Goal: Task Accomplishment & Management: Manage account settings

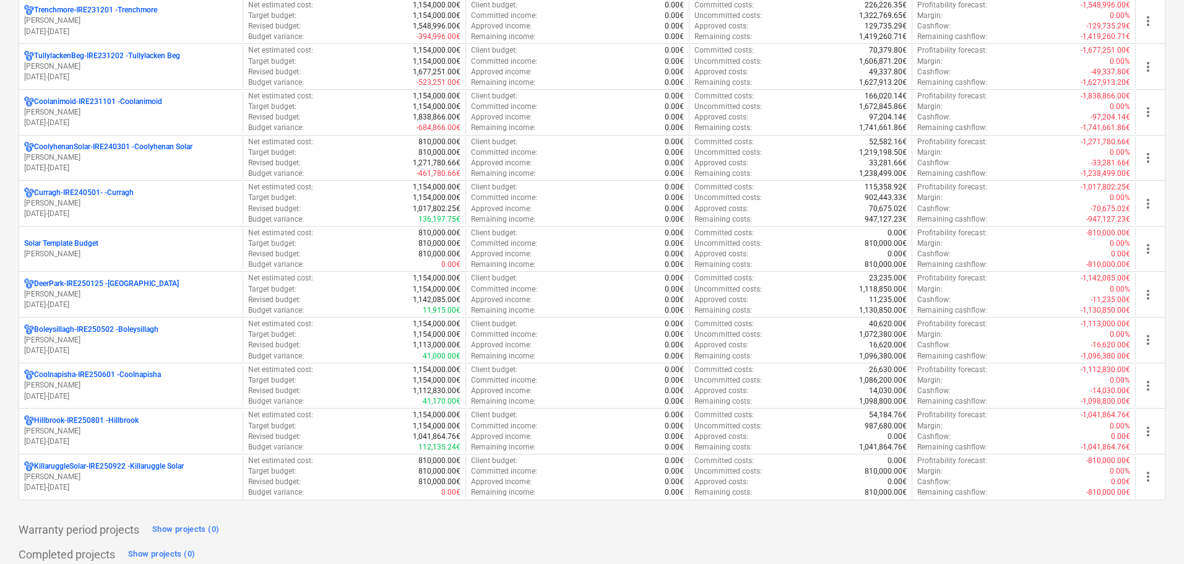
scroll to position [619, 0]
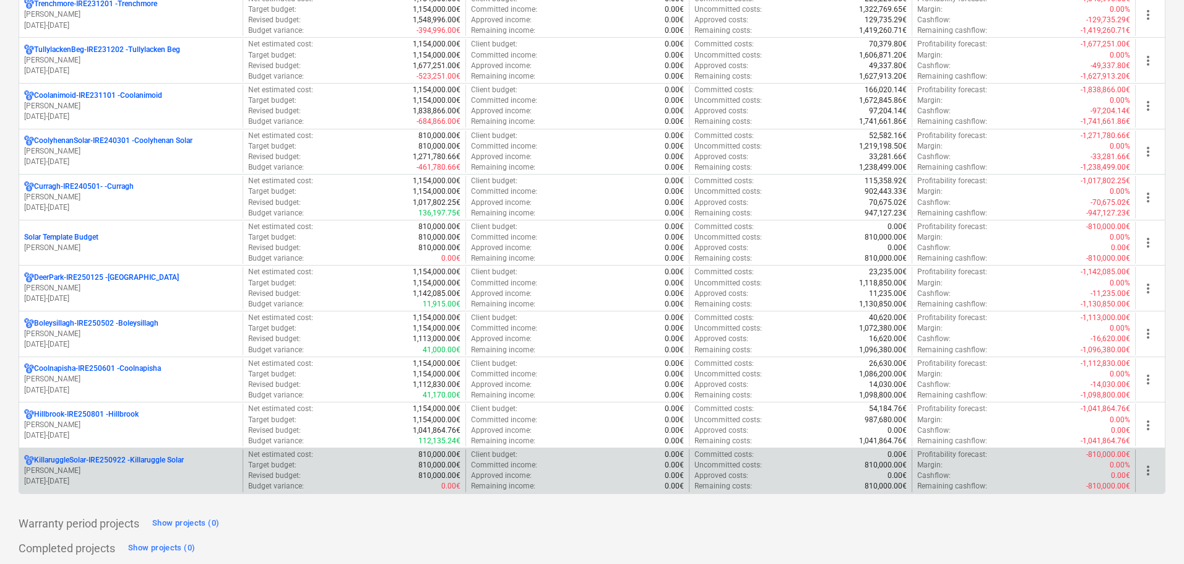
click at [178, 462] on p "KillaruggleSolar-IRE250922 - Killaruggle Solar" at bounding box center [109, 460] width 150 height 11
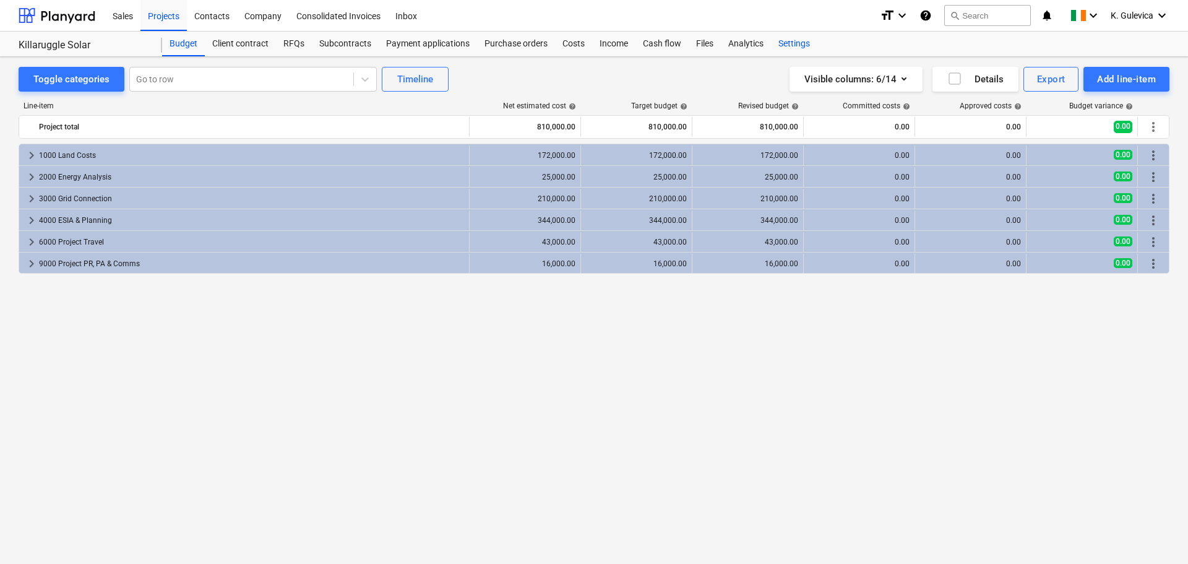
click at [796, 40] on div "Settings" at bounding box center [794, 44] width 46 height 25
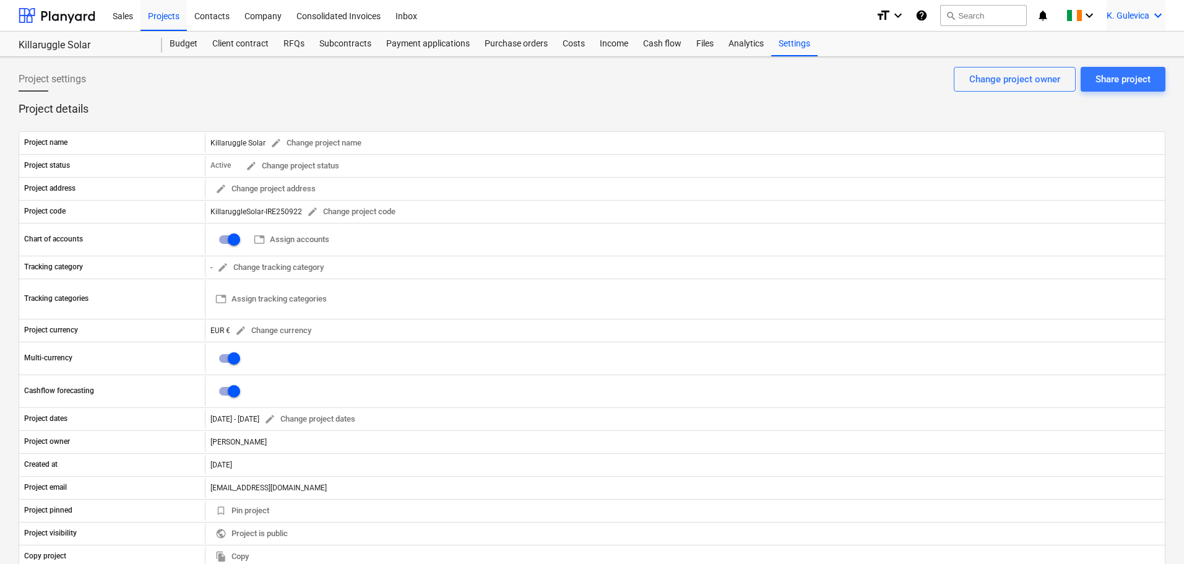
click at [1125, 11] on span "K. Gulevica" at bounding box center [1128, 16] width 43 height 10
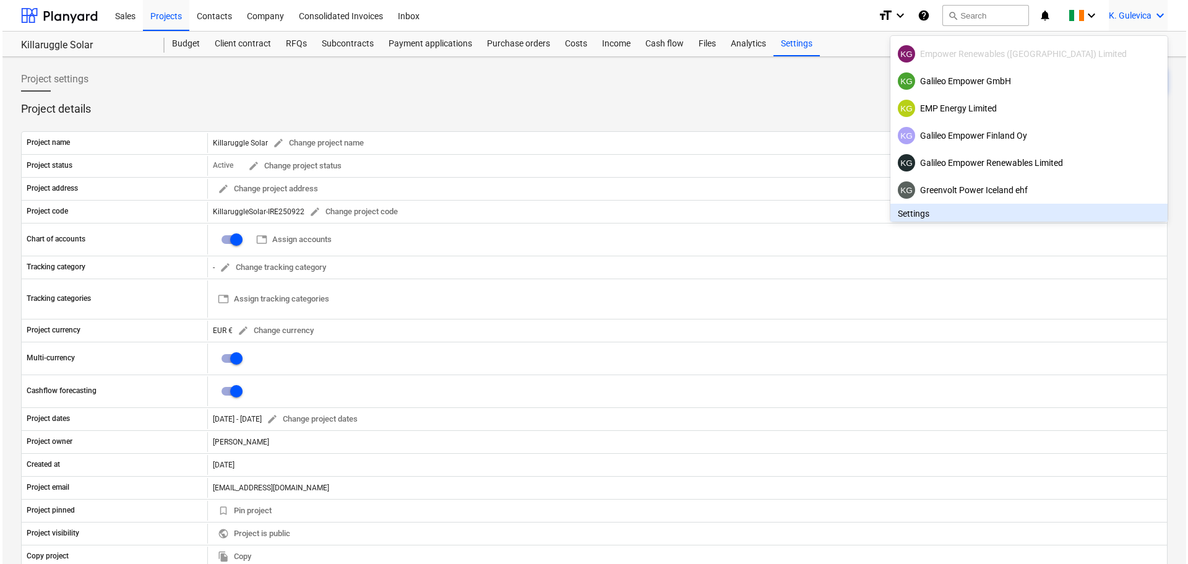
scroll to position [78, 0]
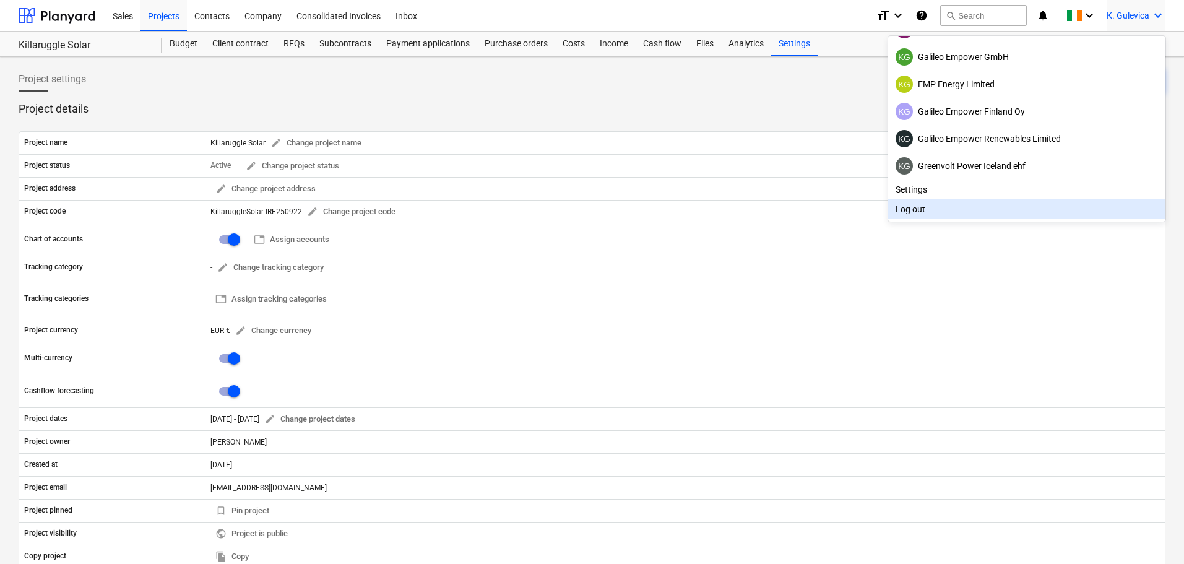
click at [923, 211] on div "Log out" at bounding box center [1026, 209] width 277 height 20
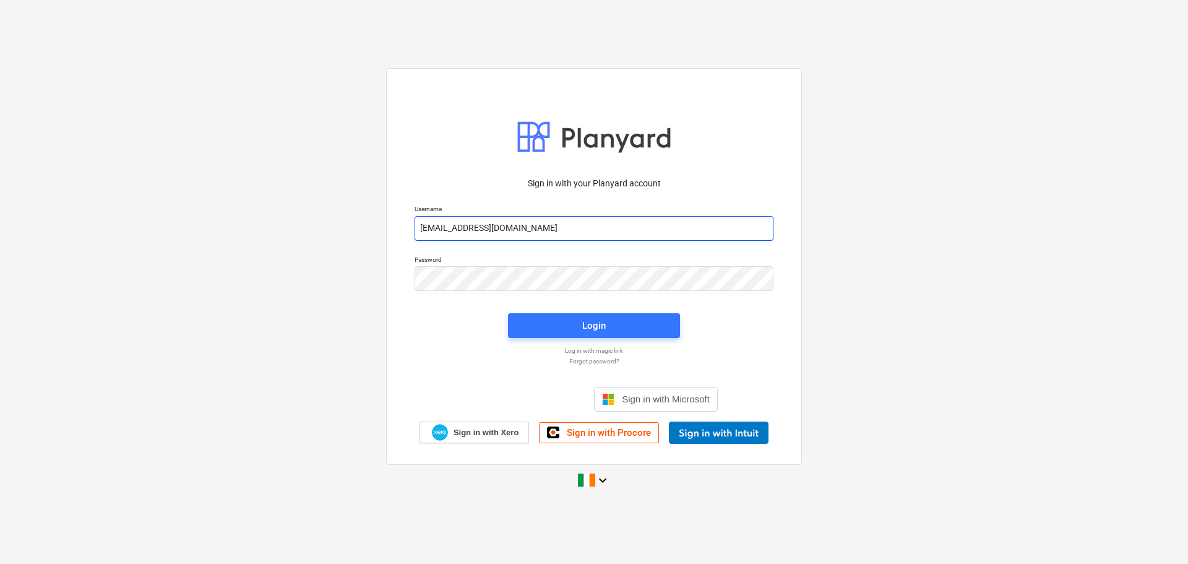
click at [548, 230] on input "[EMAIL_ADDRESS][DOMAIN_NAME]" at bounding box center [594, 228] width 359 height 25
type input "[EMAIL_ADDRESS][DOMAIN_NAME]"
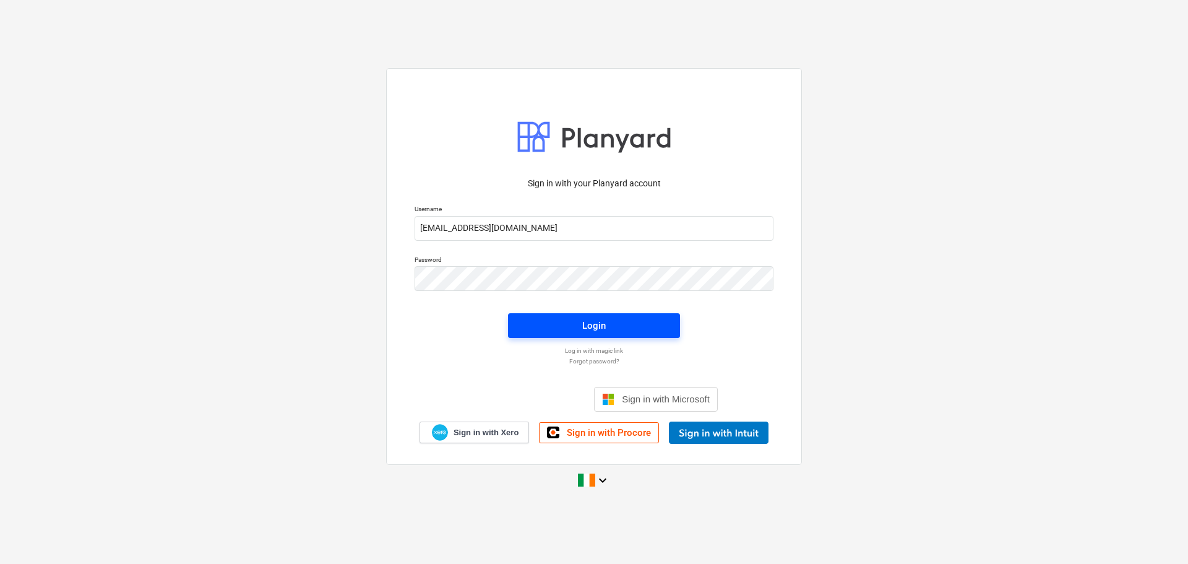
click at [556, 325] on span "Login" at bounding box center [594, 326] width 142 height 16
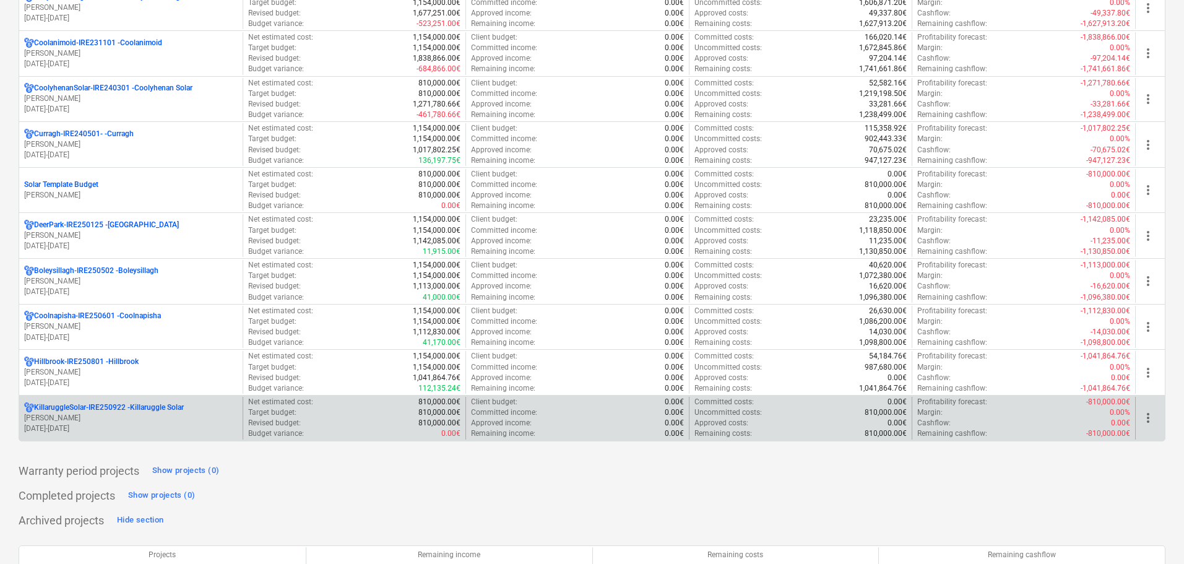
scroll to position [619, 0]
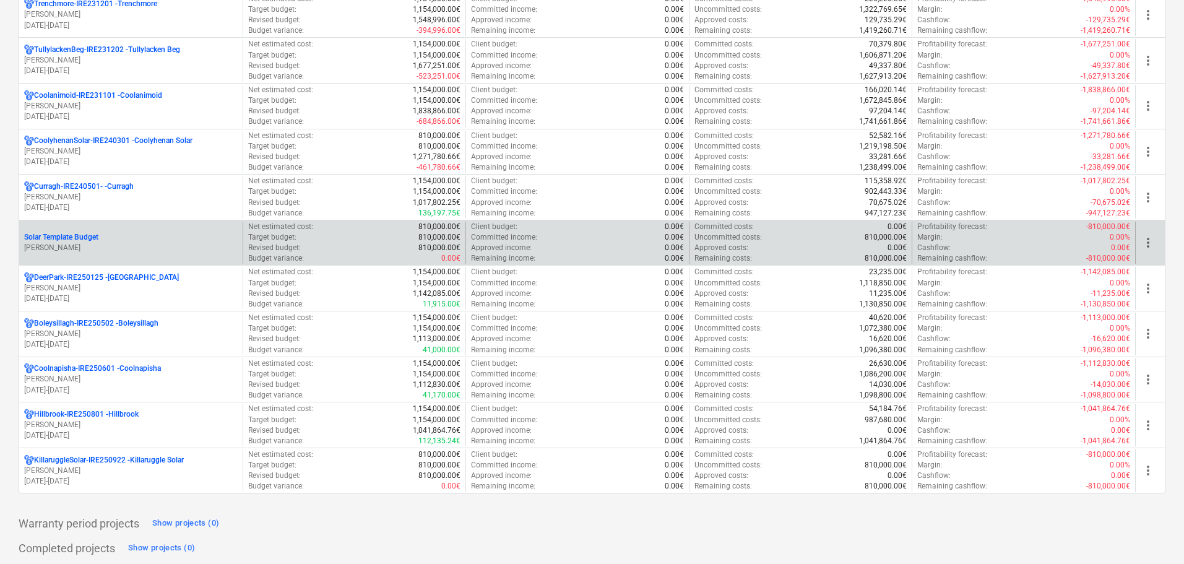
click at [92, 244] on p "[PERSON_NAME]" at bounding box center [131, 248] width 214 height 11
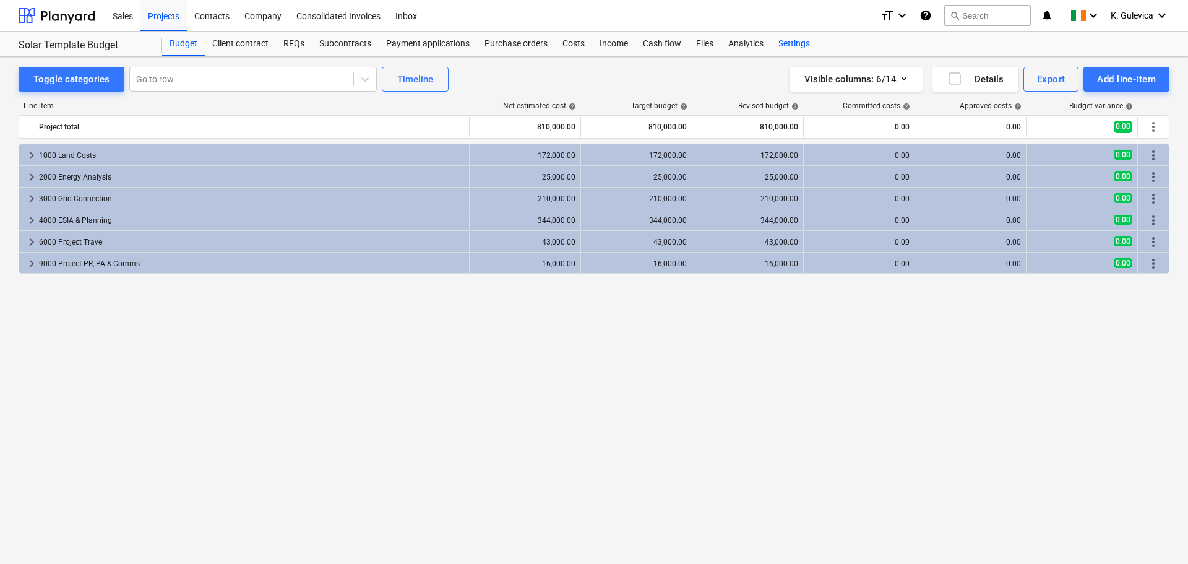
click at [785, 46] on div "Settings" at bounding box center [794, 44] width 46 height 25
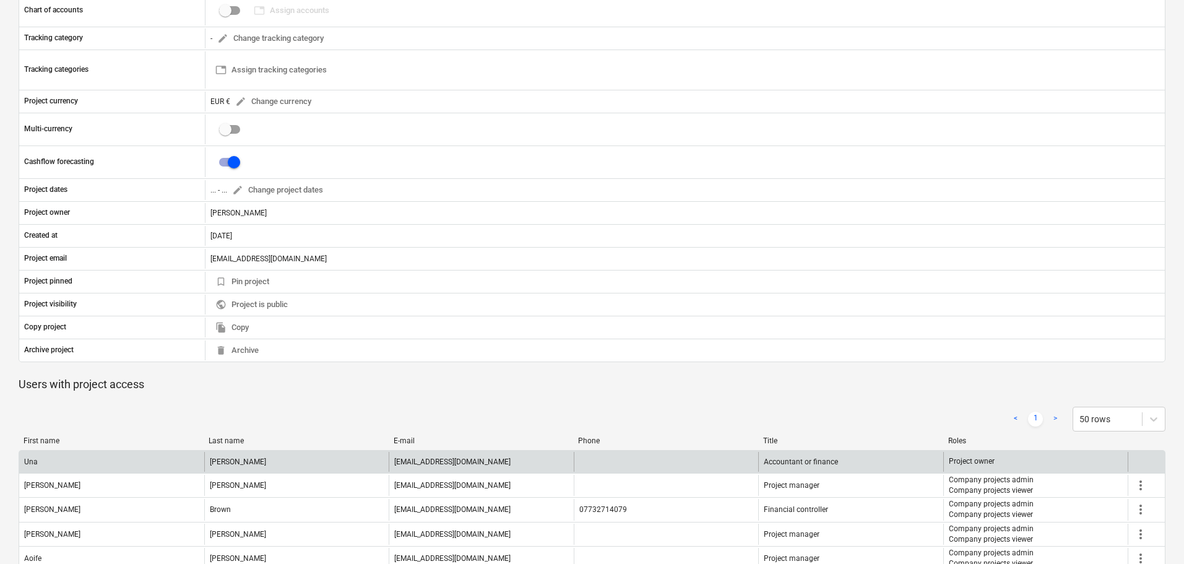
scroll to position [309, 0]
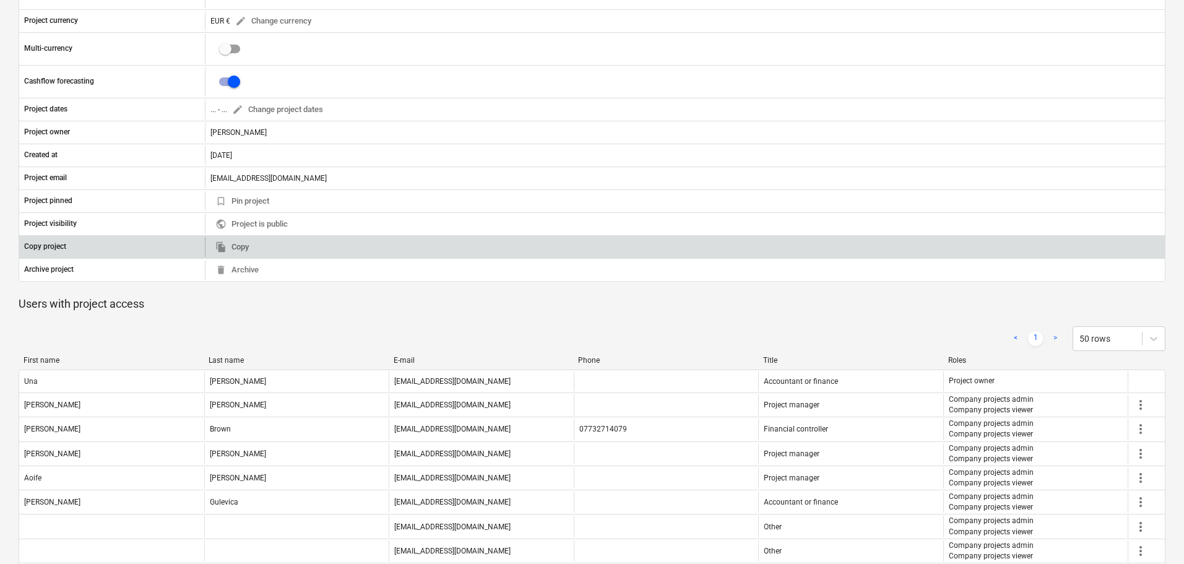
click at [256, 252] on div "file_copy Copy" at bounding box center [685, 247] width 960 height 20
click at [243, 245] on span "file_copy Copy" at bounding box center [231, 247] width 33 height 14
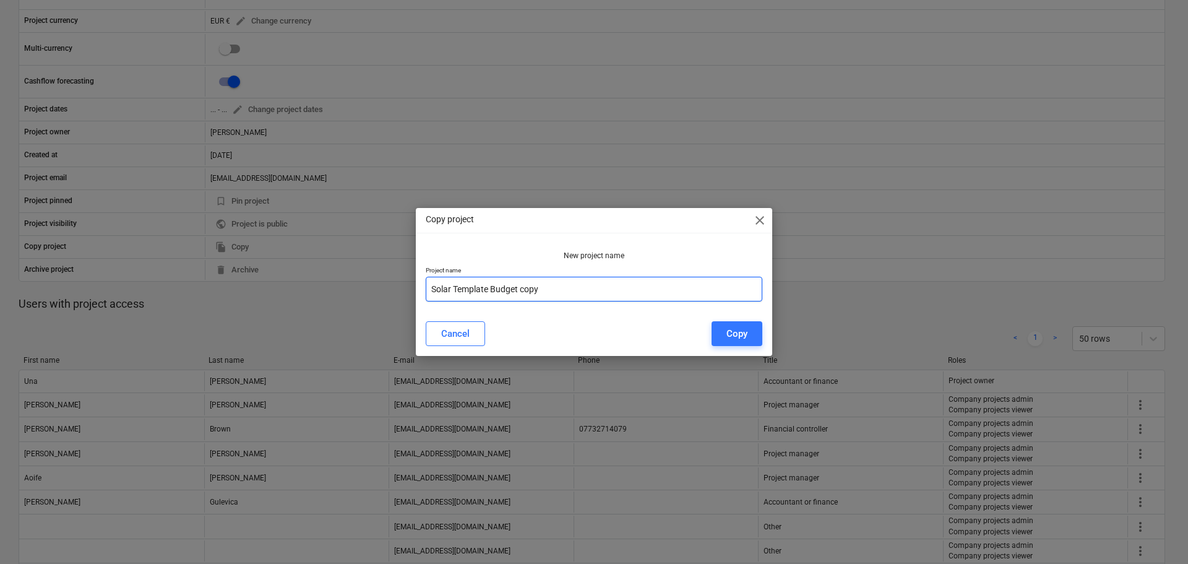
drag, startPoint x: 572, startPoint y: 290, endPoint x: 424, endPoint y: 283, distance: 148.1
click at [386, 289] on div "Copy project close New project name Project name Solar Template Budget copy Can…" at bounding box center [594, 282] width 1188 height 564
drag, startPoint x: 492, startPoint y: 288, endPoint x: 423, endPoint y: 290, distance: 68.7
click at [423, 290] on div "New project name Project name [GEOGRAPHIC_DATA]" at bounding box center [594, 279] width 356 height 66
click at [509, 296] on input "[GEOGRAPHIC_DATA]" at bounding box center [594, 289] width 337 height 25
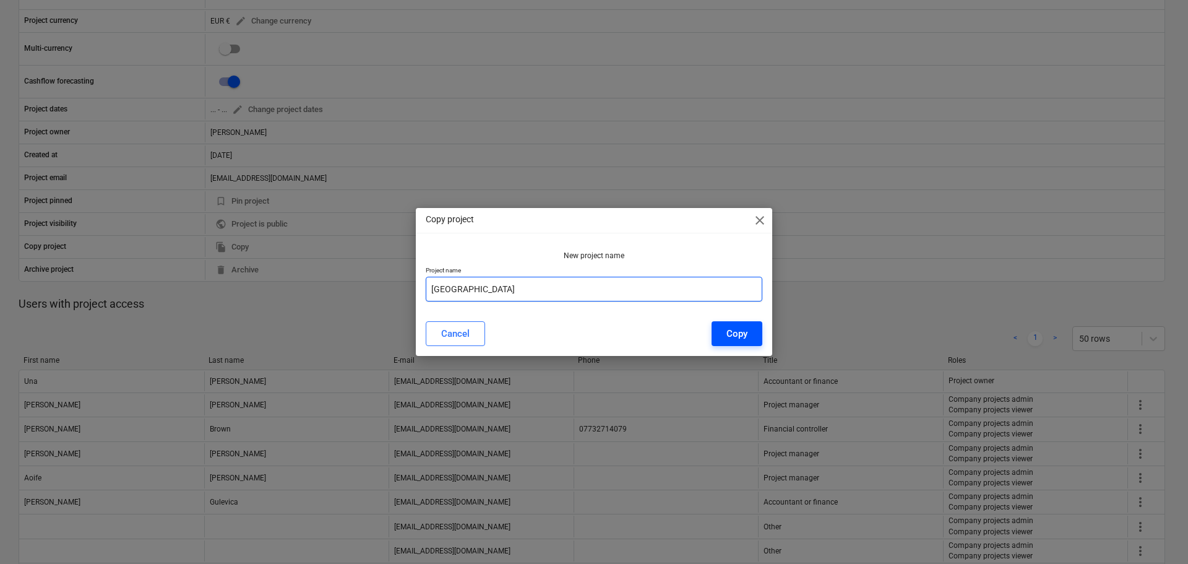
type input "[GEOGRAPHIC_DATA]"
click at [732, 340] on div "Copy" at bounding box center [737, 334] width 21 height 16
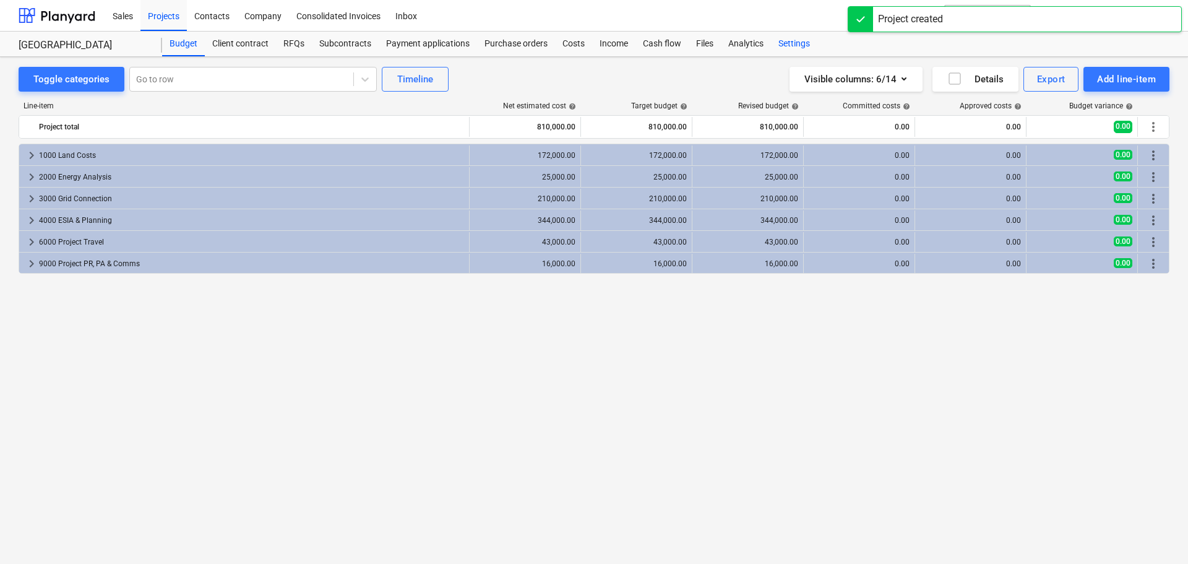
click at [800, 46] on div "Settings" at bounding box center [794, 44] width 46 height 25
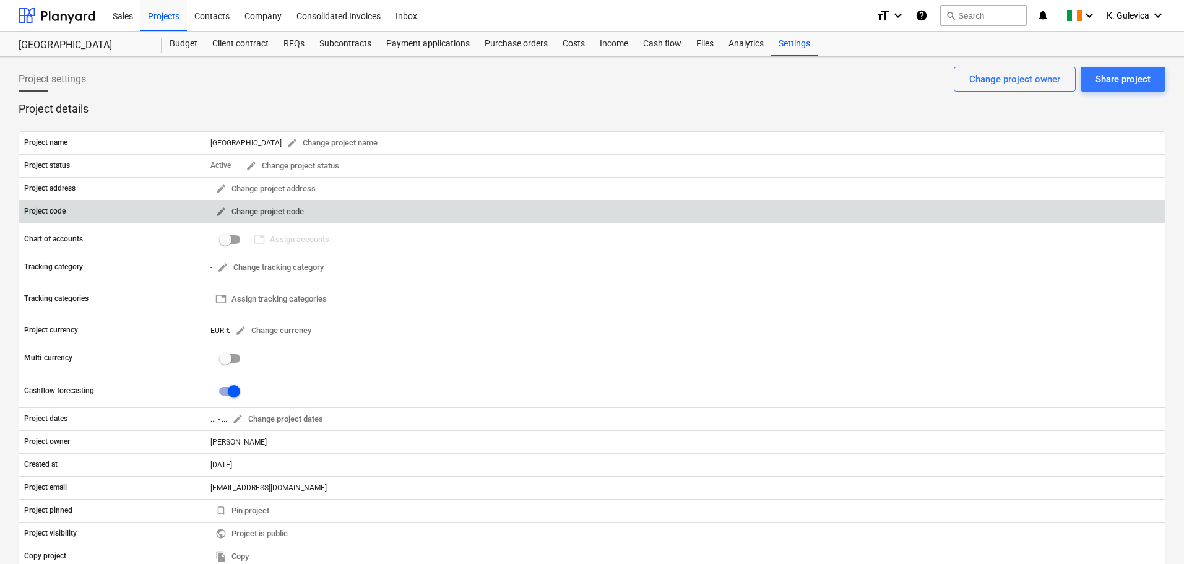
click at [241, 214] on span "edit Change project code" at bounding box center [259, 212] width 89 height 14
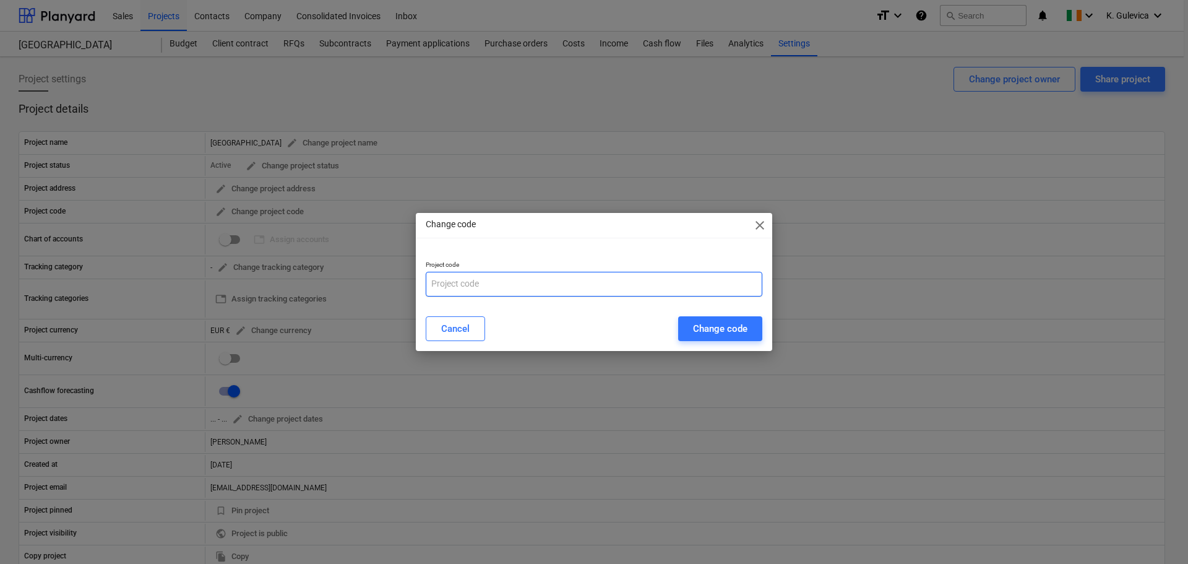
click at [438, 279] on input "text" at bounding box center [594, 284] width 337 height 25
paste input "[GEOGRAPHIC_DATA]"
click at [533, 274] on input "[GEOGRAPHIC_DATA]-" at bounding box center [594, 284] width 337 height 25
paste input "IRE250202"
type input "[GEOGRAPHIC_DATA]-IRE250202"
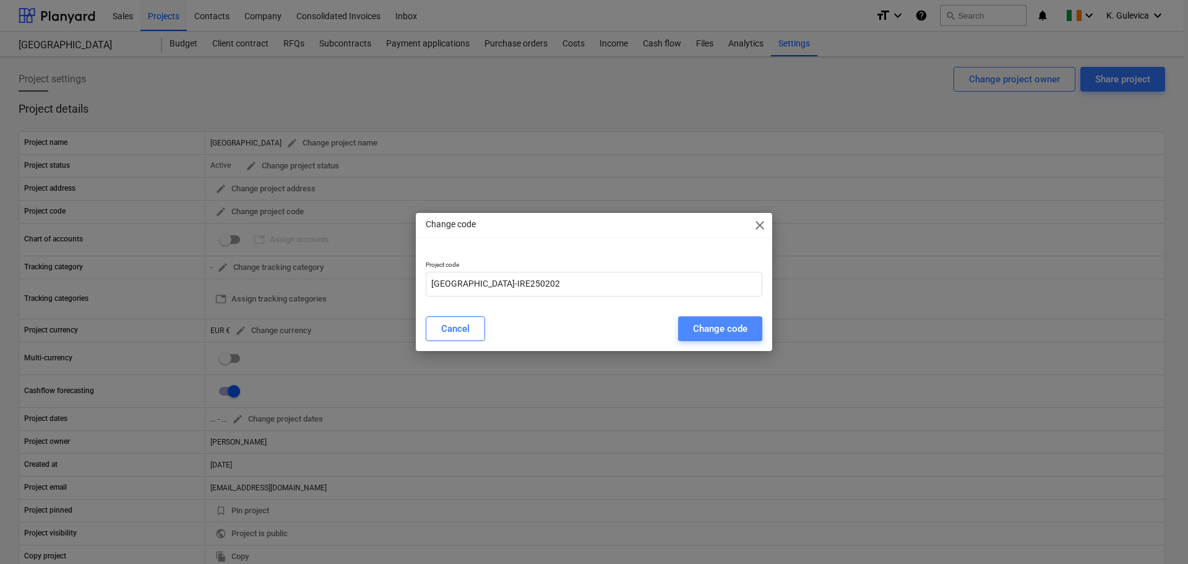
click at [720, 330] on div "Change code" at bounding box center [720, 329] width 54 height 16
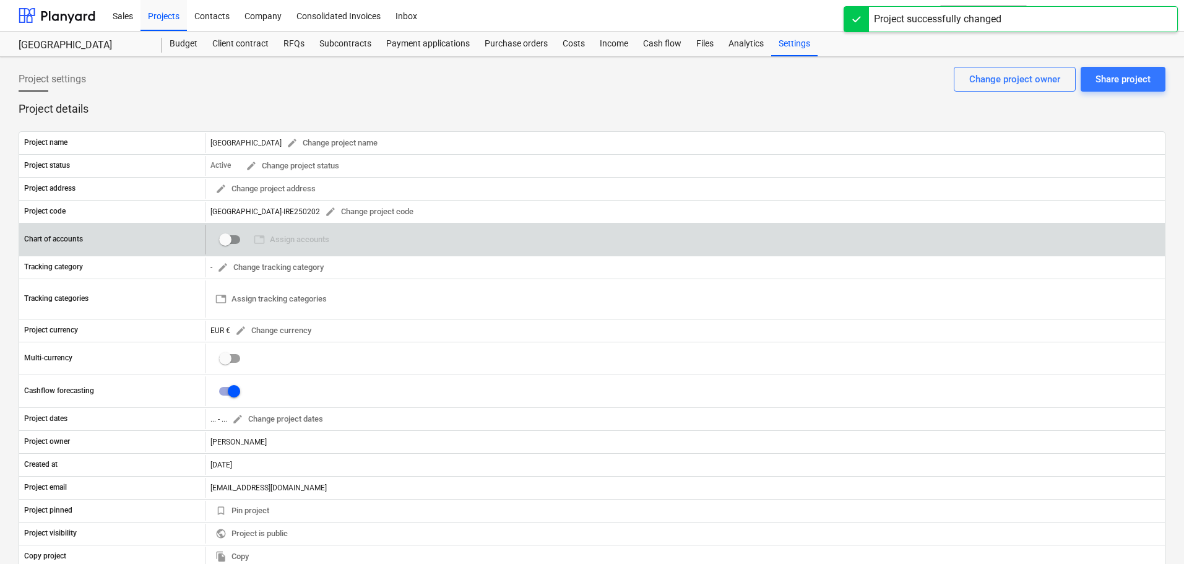
click at [231, 240] on input "checkbox" at bounding box center [225, 240] width 30 height 30
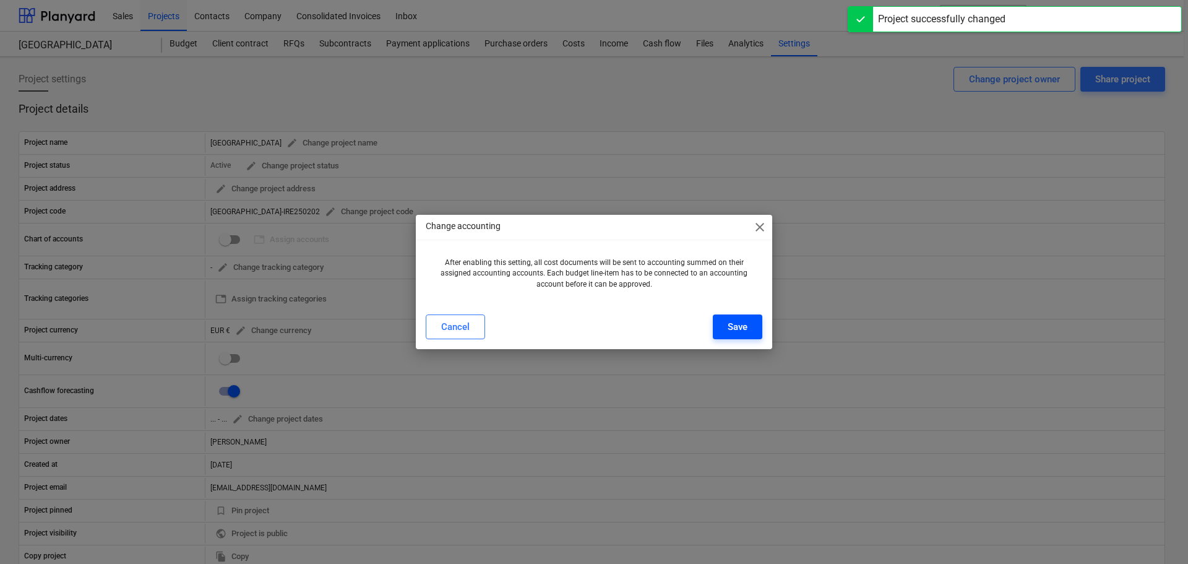
click at [732, 327] on div "Save" at bounding box center [738, 327] width 20 height 16
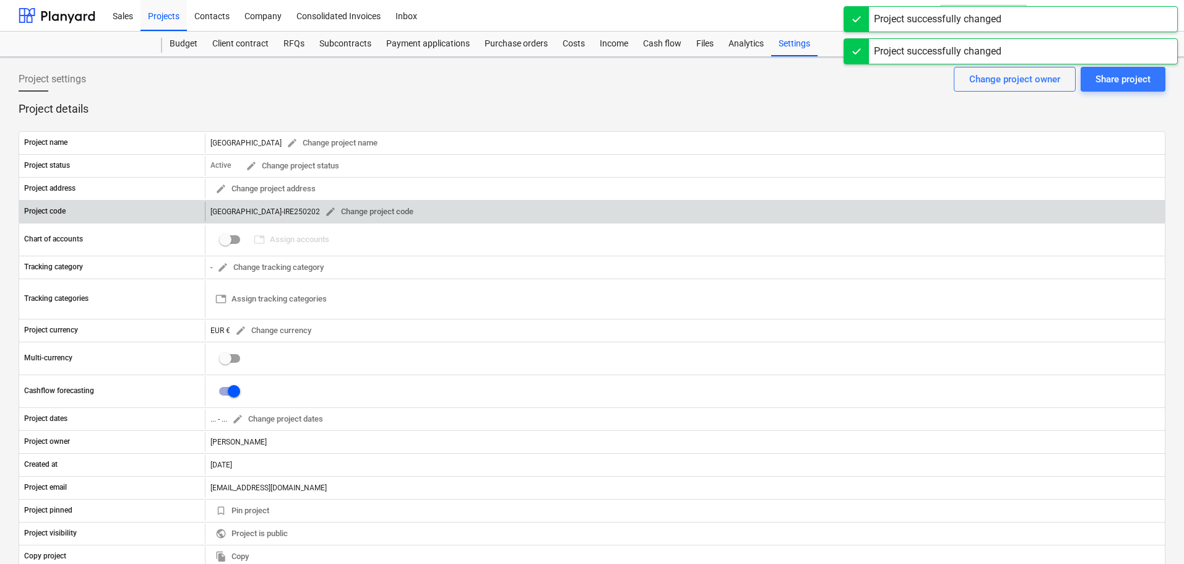
checkbox input "true"
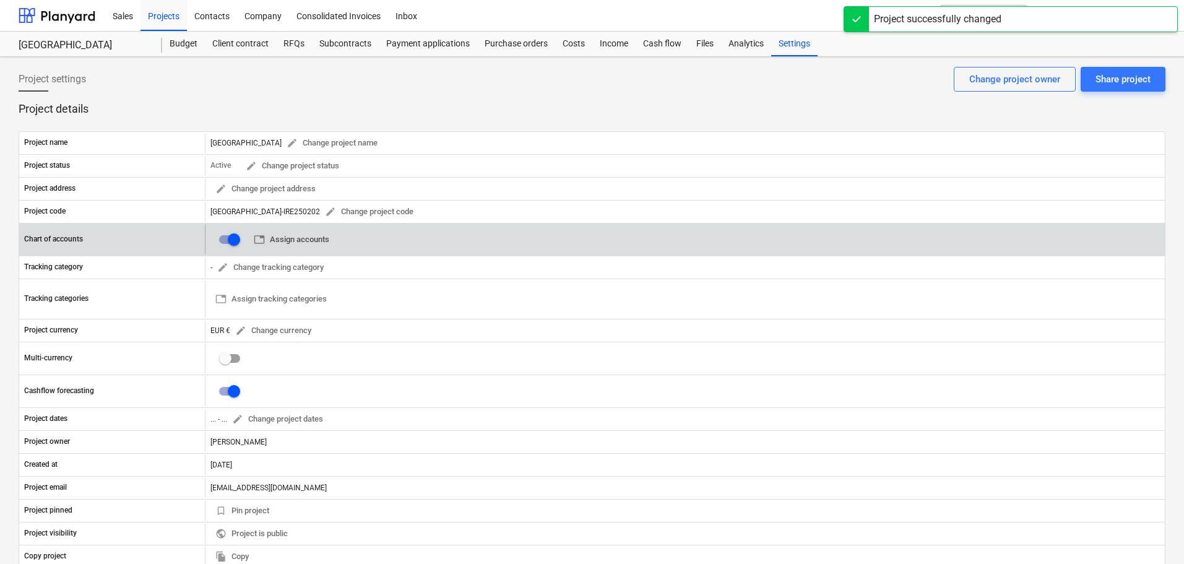
click at [307, 236] on span "table Assign accounts" at bounding box center [292, 240] width 76 height 14
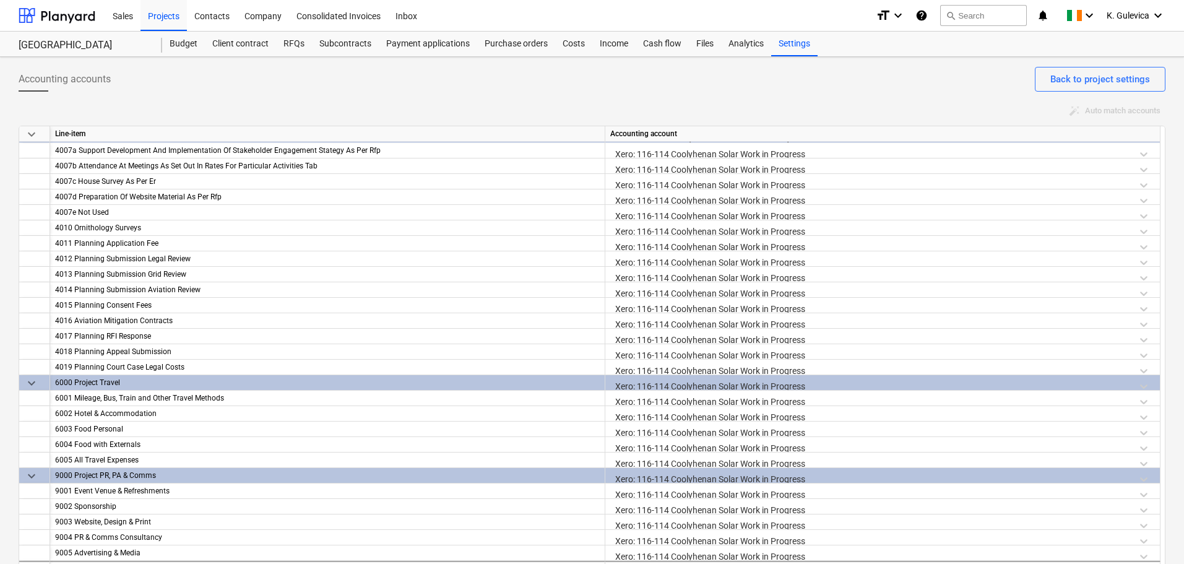
scroll to position [23, 0]
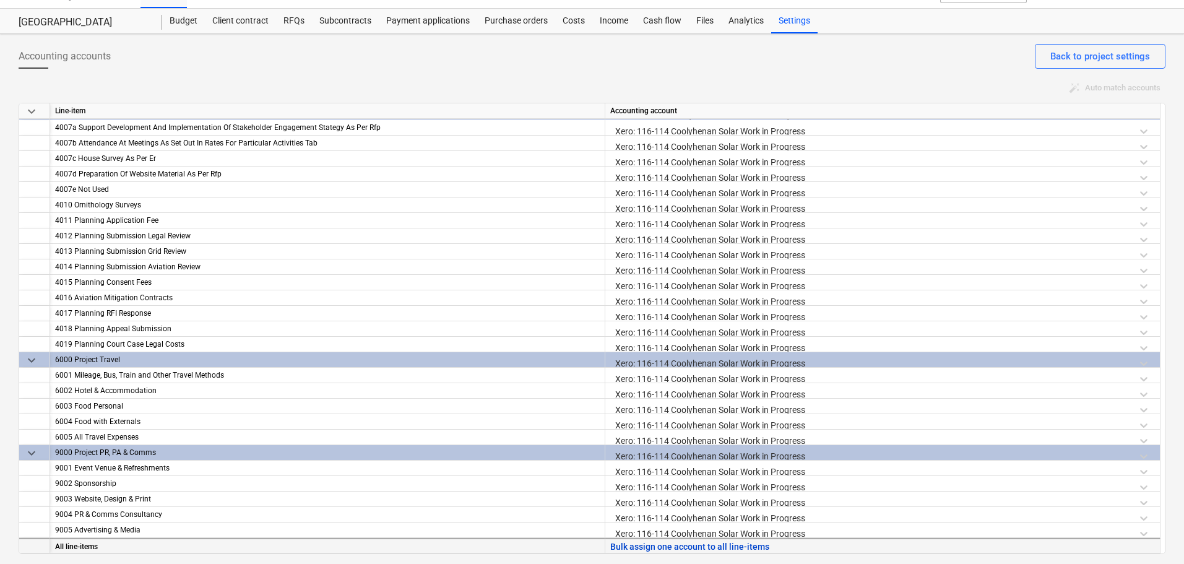
click at [727, 546] on button "Bulk assign one account to all line-items" at bounding box center [689, 546] width 159 height 15
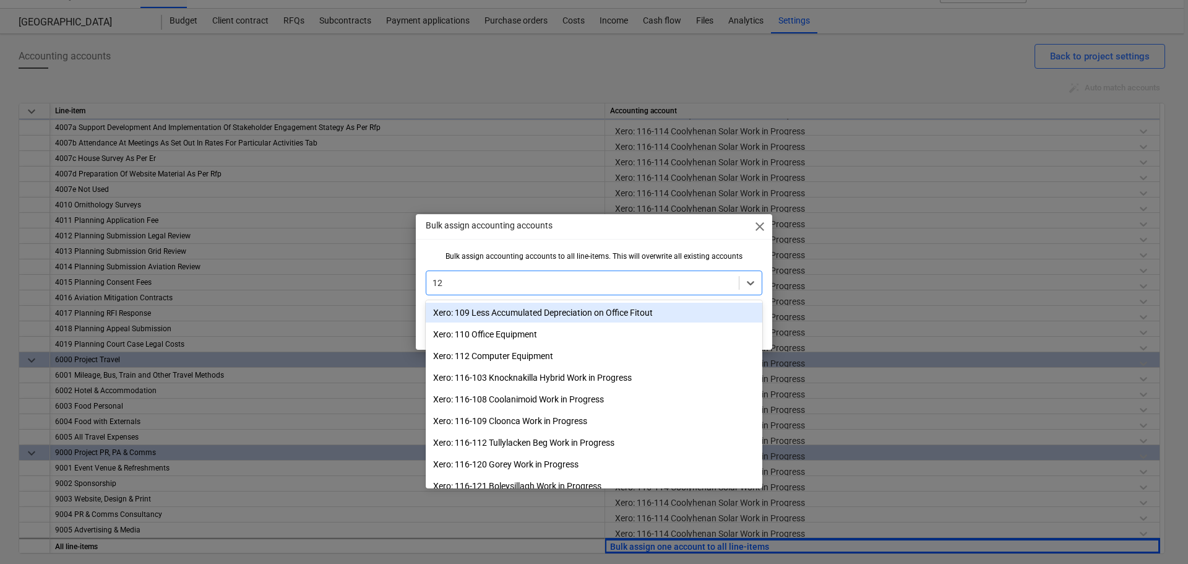
type input "126"
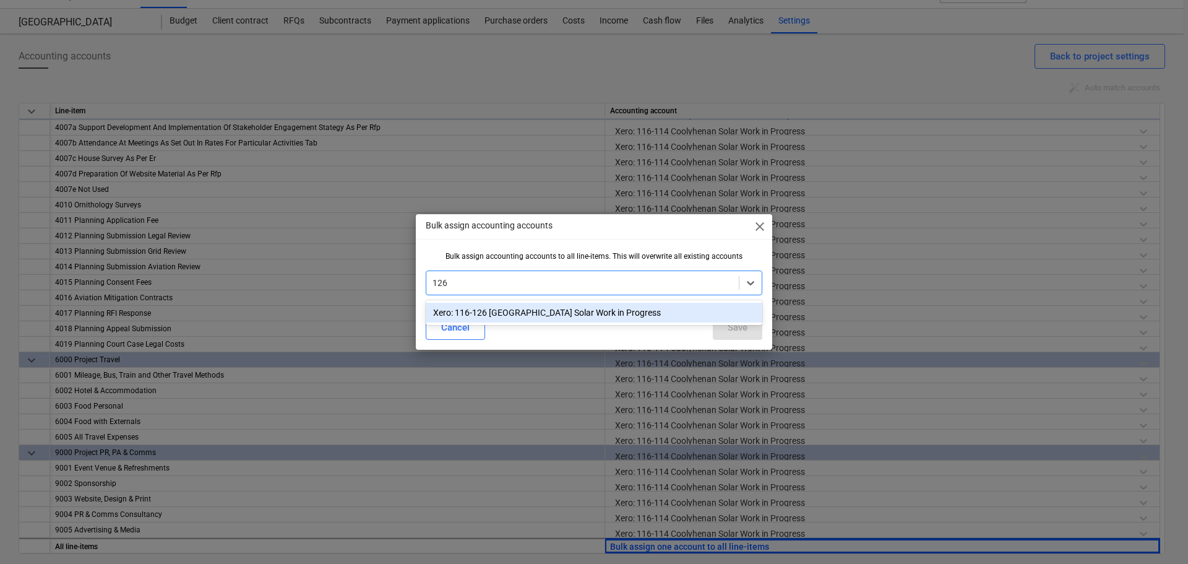
click at [568, 313] on div "Xero: 116-126 [GEOGRAPHIC_DATA] Solar Work in Progress" at bounding box center [594, 313] width 337 height 20
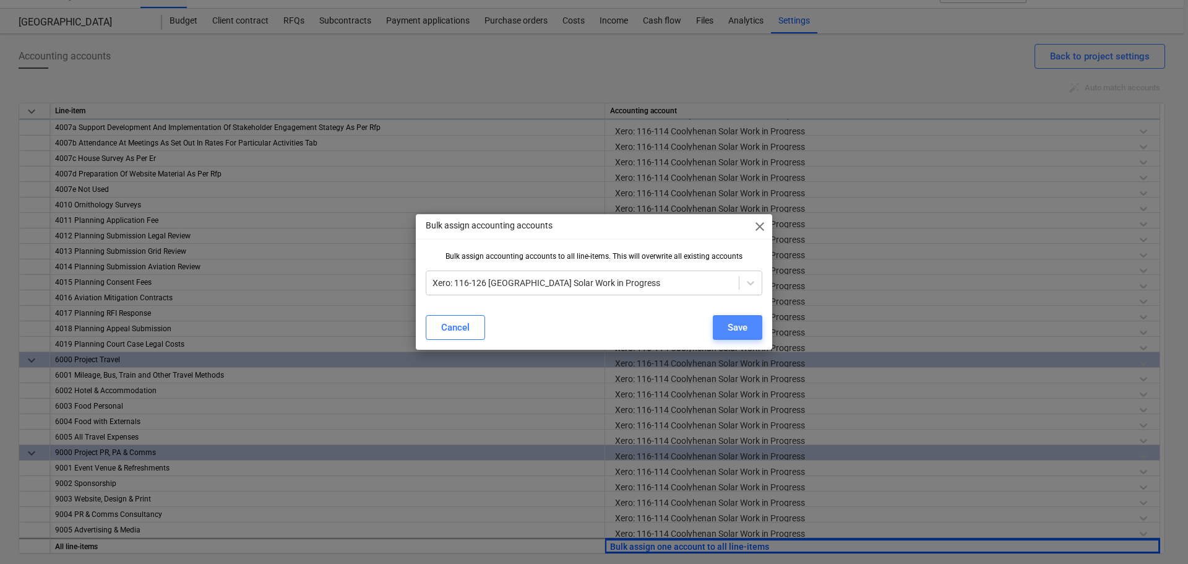
click at [756, 326] on button "Save" at bounding box center [738, 327] width 50 height 25
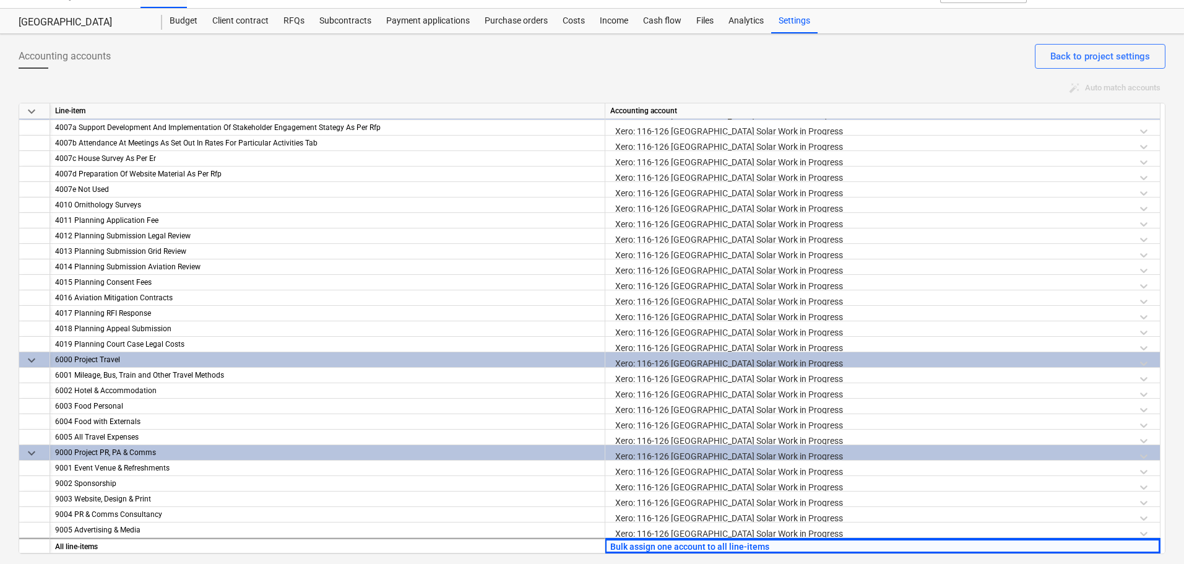
click at [802, 22] on div "Settings" at bounding box center [794, 21] width 46 height 25
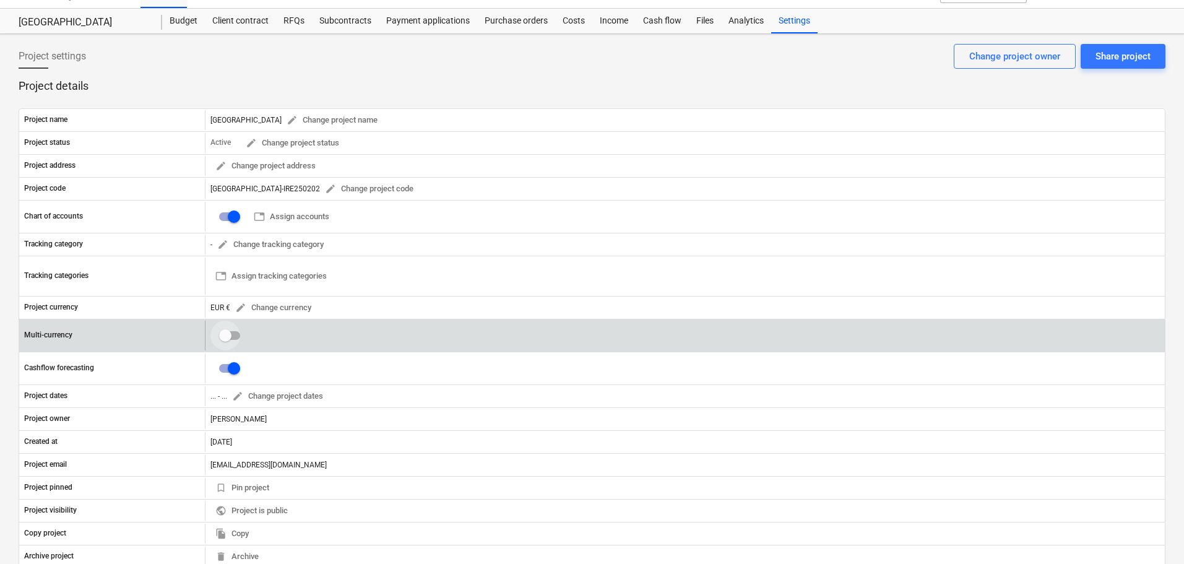
click at [233, 332] on input "checkbox" at bounding box center [225, 336] width 30 height 30
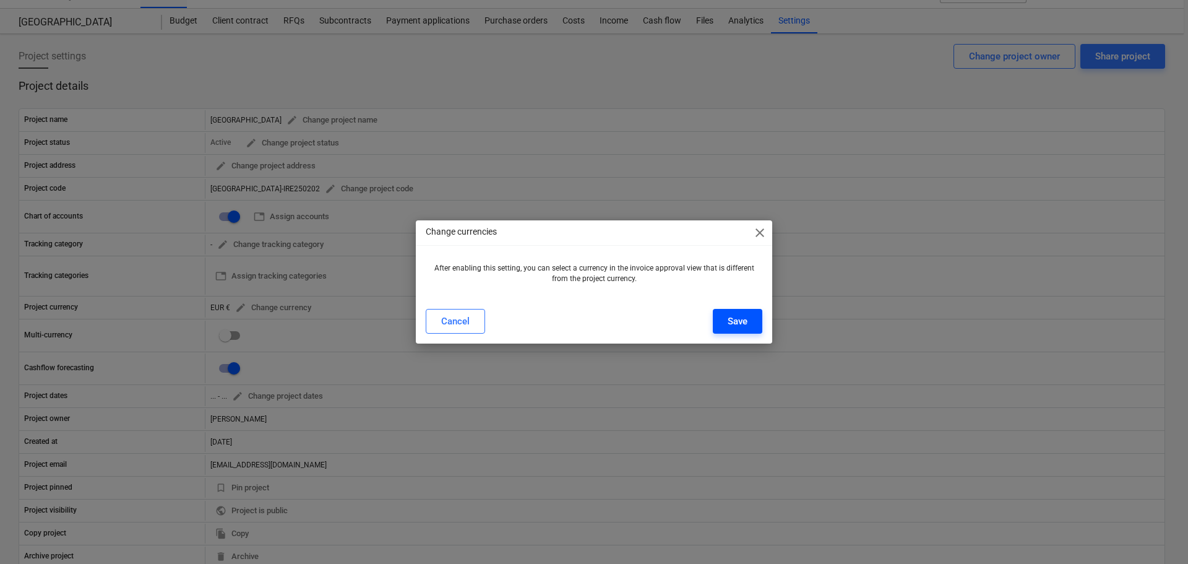
click at [756, 326] on button "Save" at bounding box center [738, 321] width 50 height 25
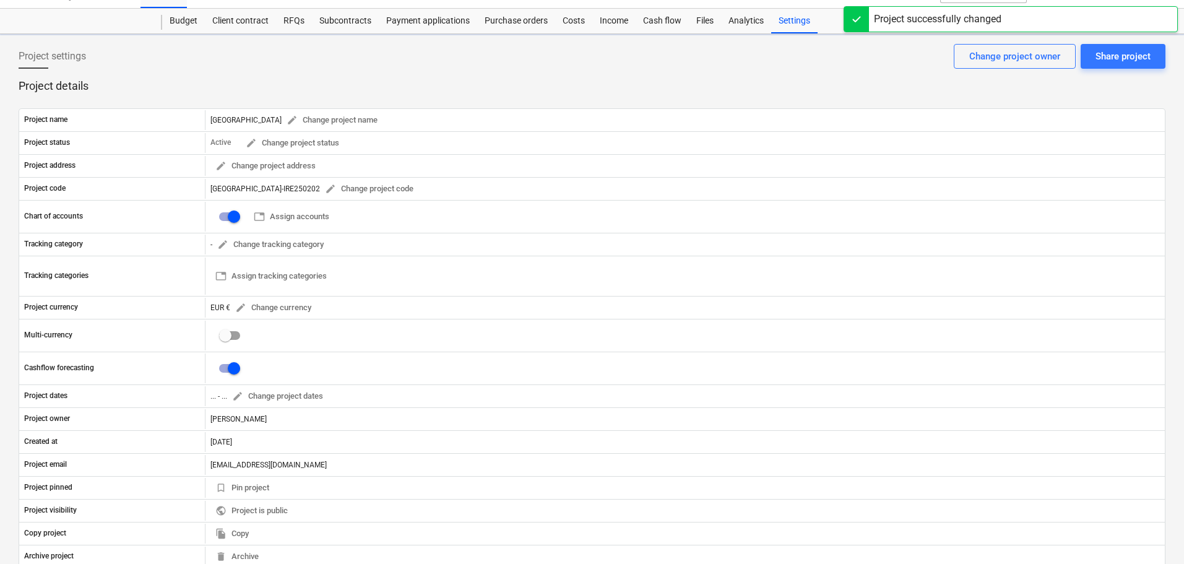
checkbox input "true"
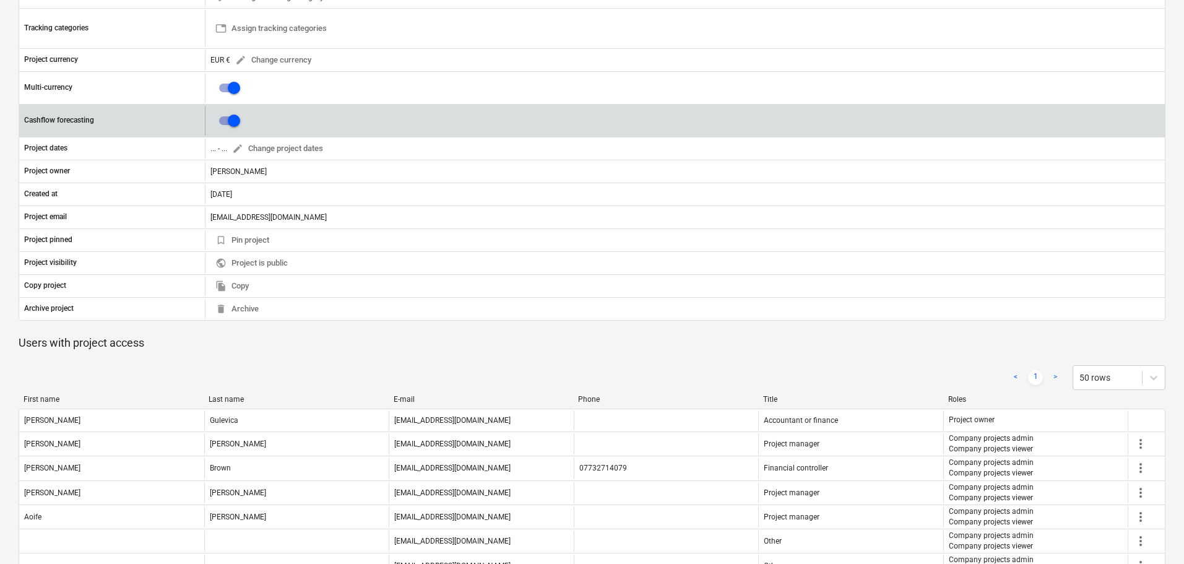
scroll to position [147, 0]
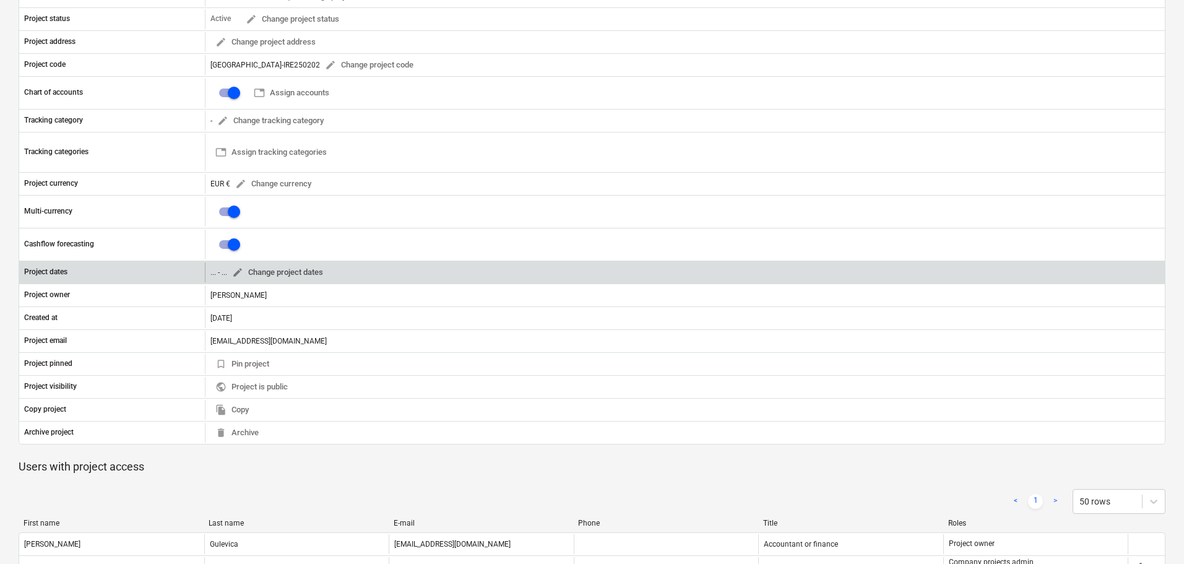
click at [243, 267] on span "edit" at bounding box center [237, 272] width 11 height 11
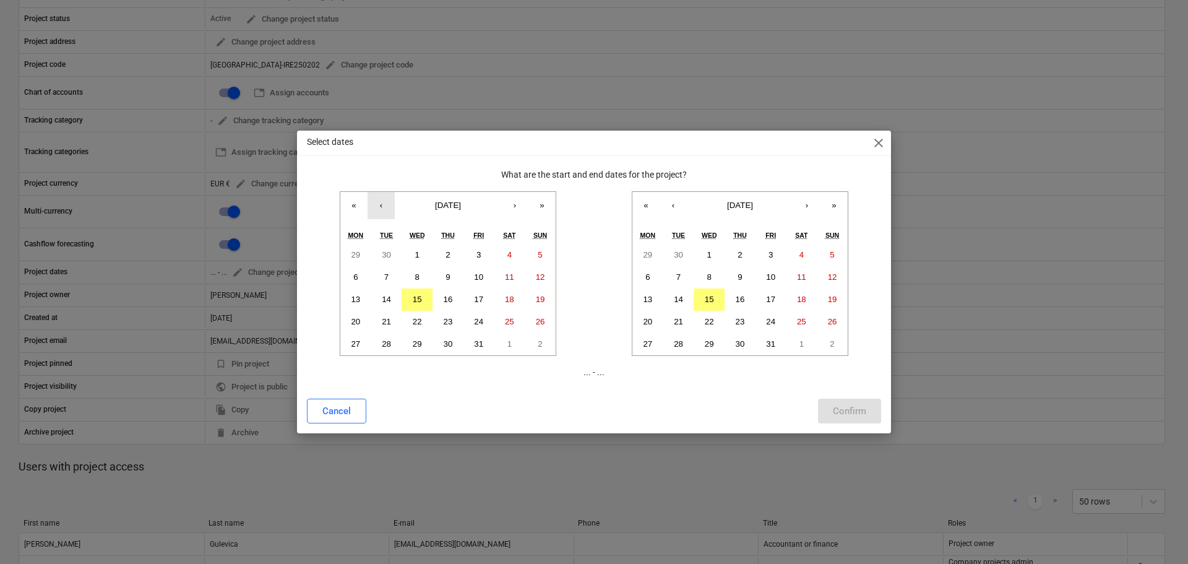
click at [382, 212] on button "‹" at bounding box center [381, 205] width 27 height 27
click at [356, 253] on abbr "1" at bounding box center [355, 254] width 4 height 9
click at [750, 204] on span "[DATE]" at bounding box center [740, 205] width 26 height 9
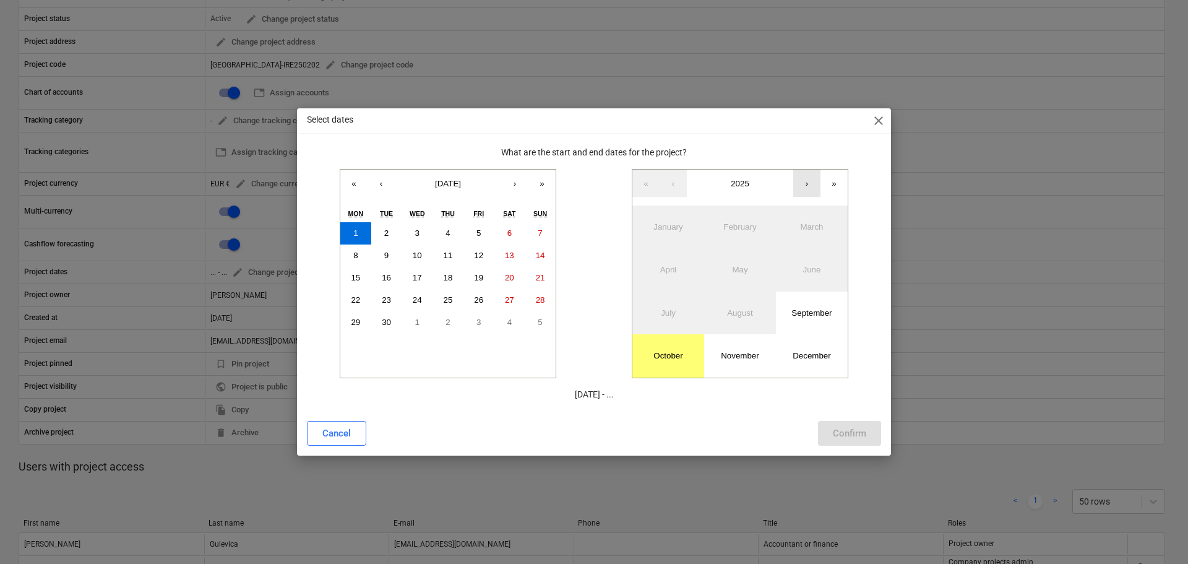
click at [810, 186] on button "›" at bounding box center [806, 183] width 27 height 27
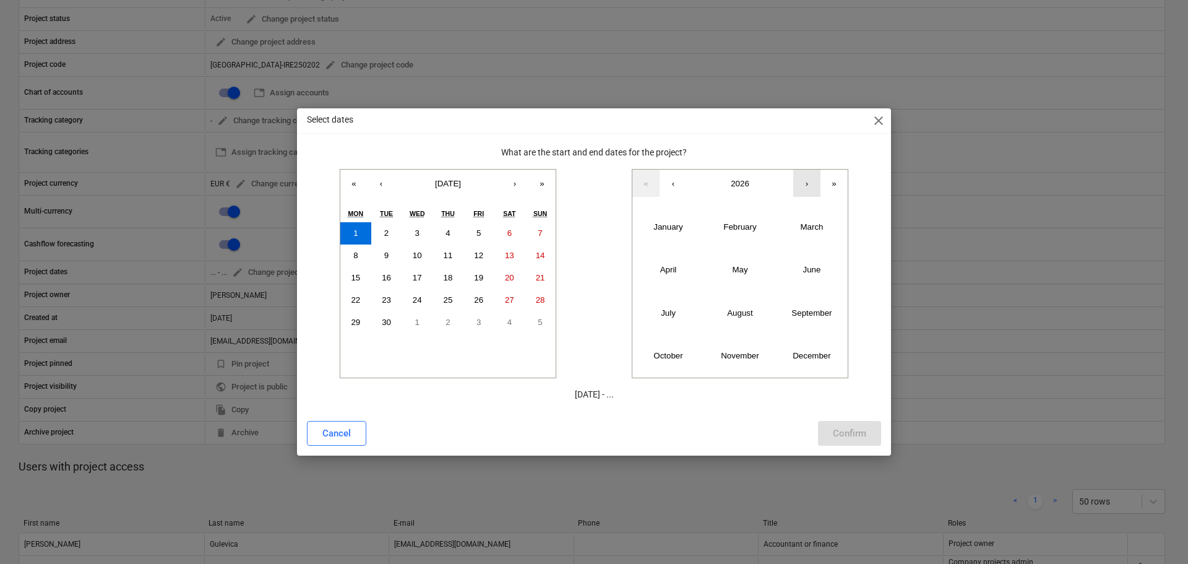
click at [810, 186] on button "›" at bounding box center [806, 183] width 27 height 27
click at [805, 314] on abbr "September" at bounding box center [812, 312] width 40 height 9
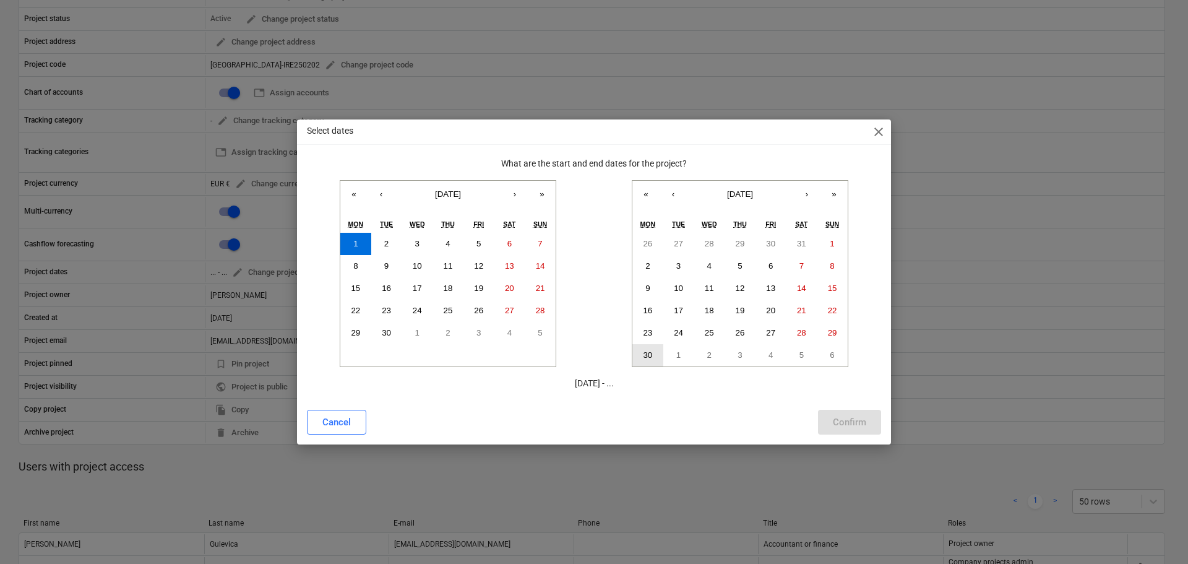
click at [652, 360] on abbr "30" at bounding box center [647, 354] width 9 height 9
click at [854, 418] on div "Confirm" at bounding box center [849, 422] width 33 height 16
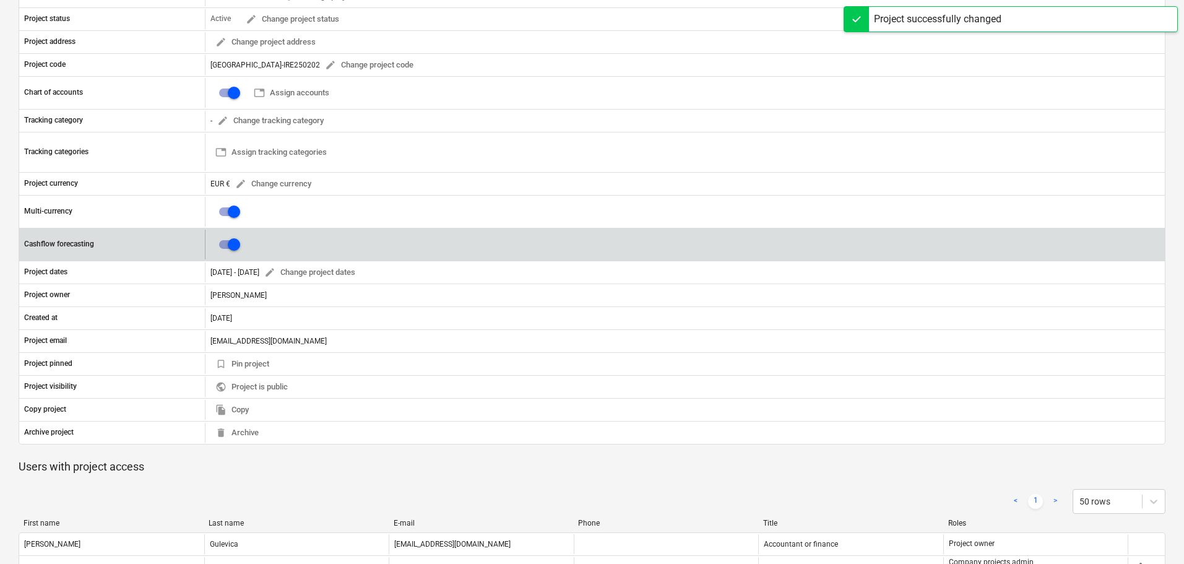
scroll to position [0, 0]
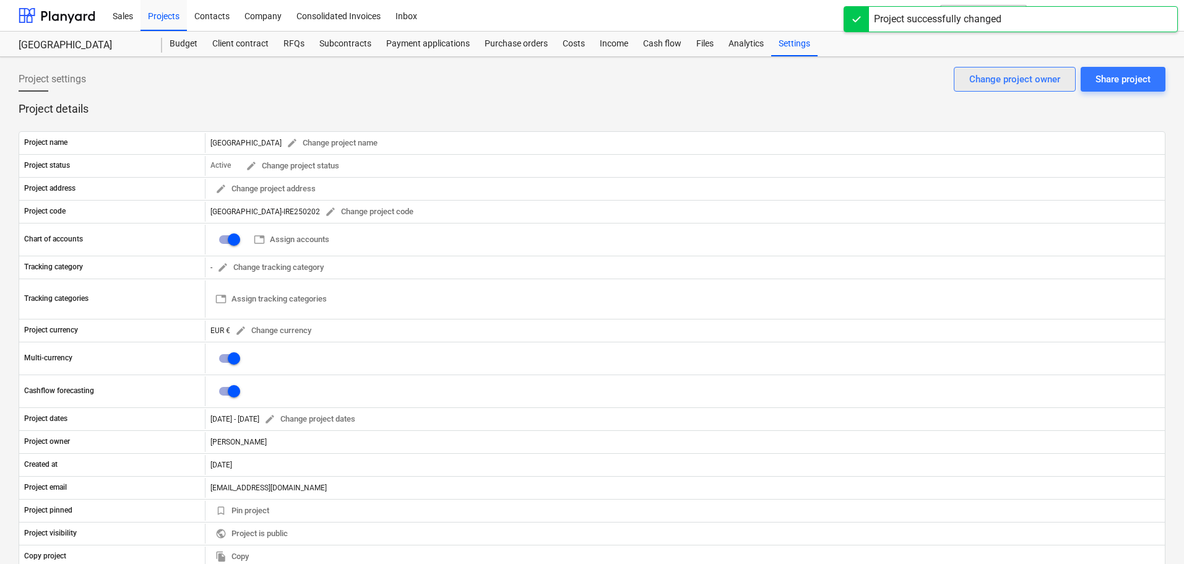
click at [1005, 81] on div "Change project owner" at bounding box center [1014, 79] width 91 height 16
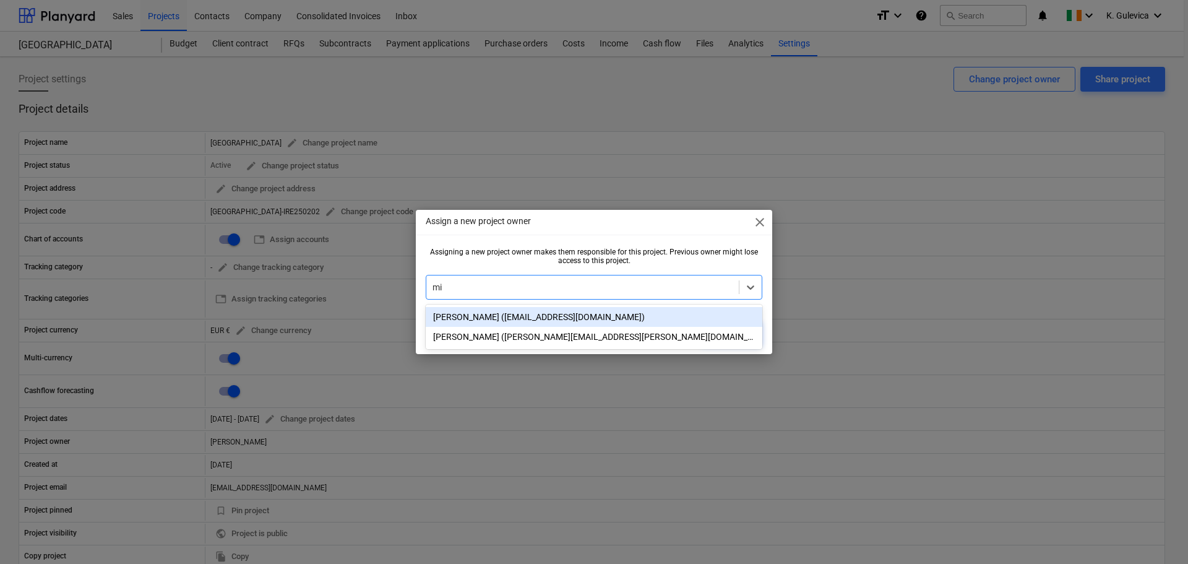
type input "mic"
click at [647, 314] on div "[PERSON_NAME] ([EMAIL_ADDRESS][DOMAIN_NAME])" at bounding box center [594, 317] width 337 height 20
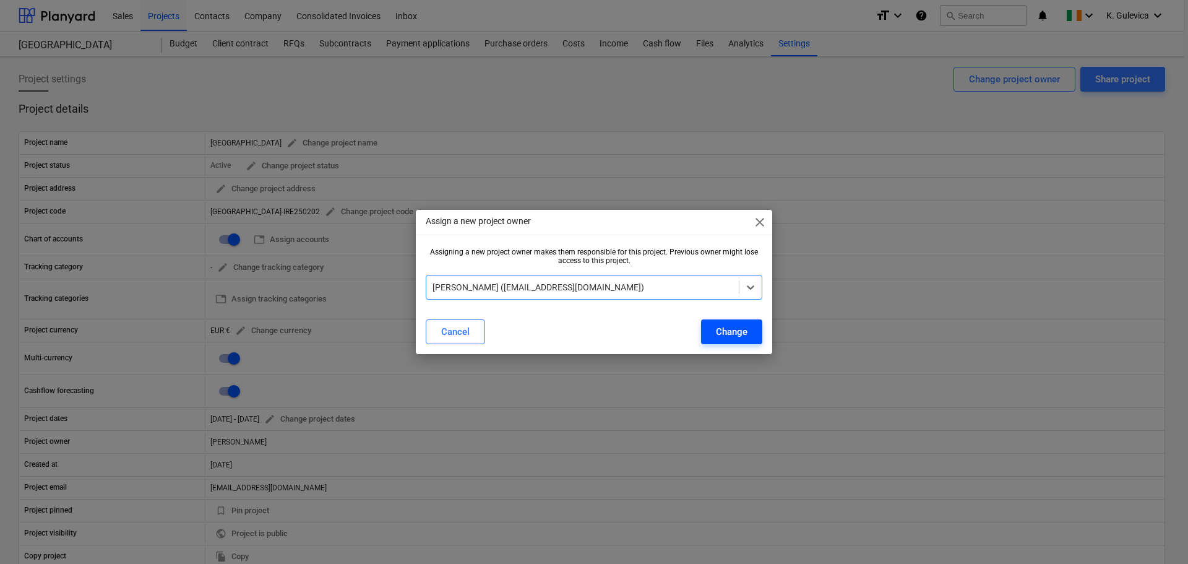
click at [730, 339] on div "Change" at bounding box center [732, 332] width 32 height 16
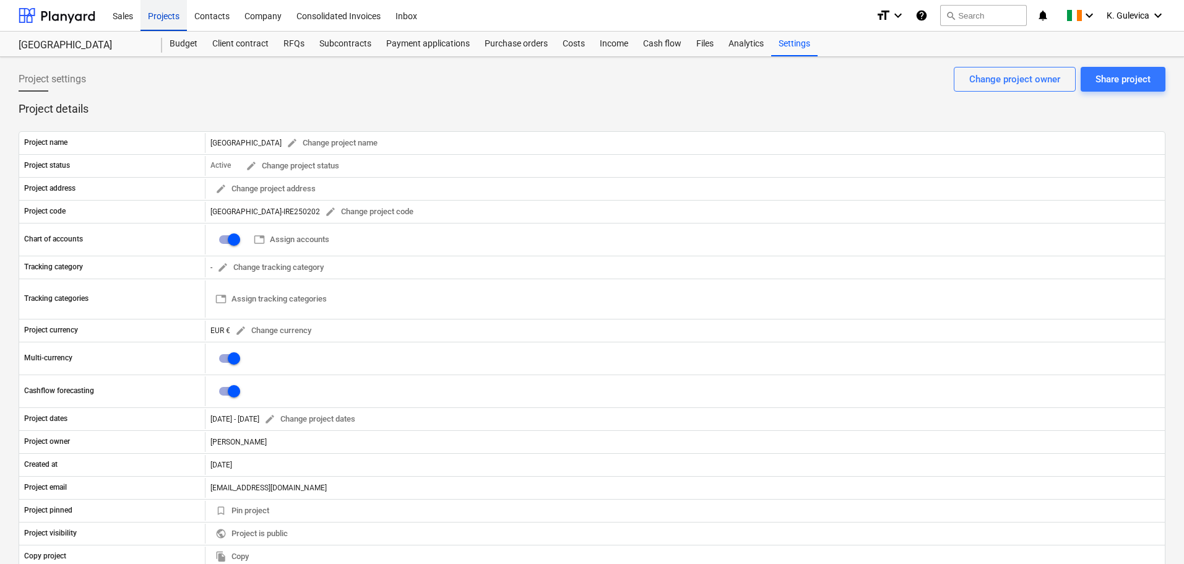
click at [159, 20] on div "Projects" at bounding box center [163, 15] width 46 height 32
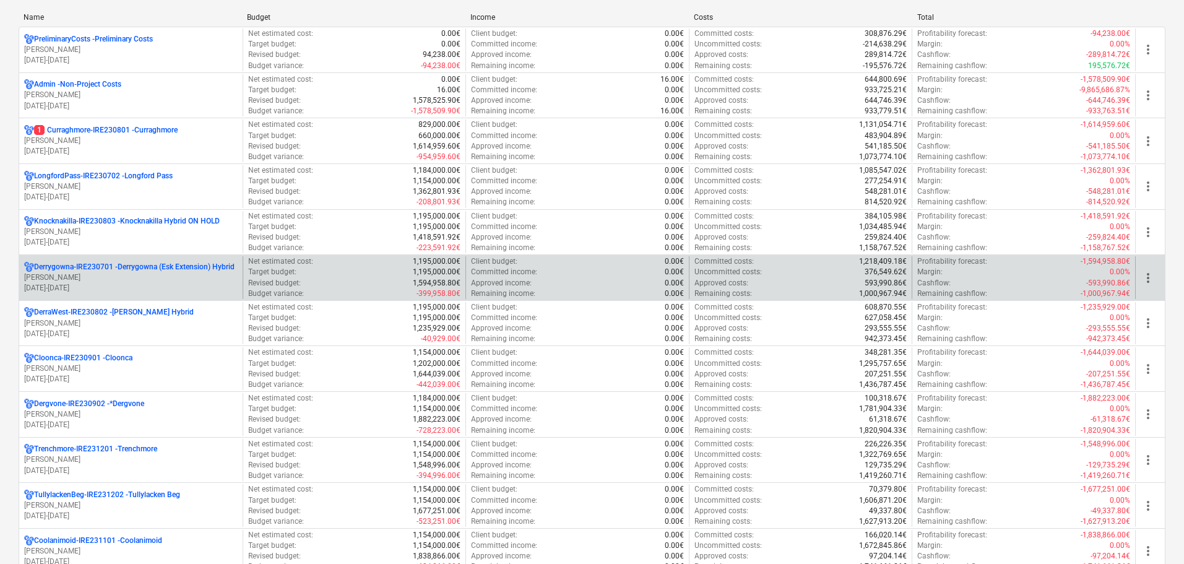
scroll to position [186, 0]
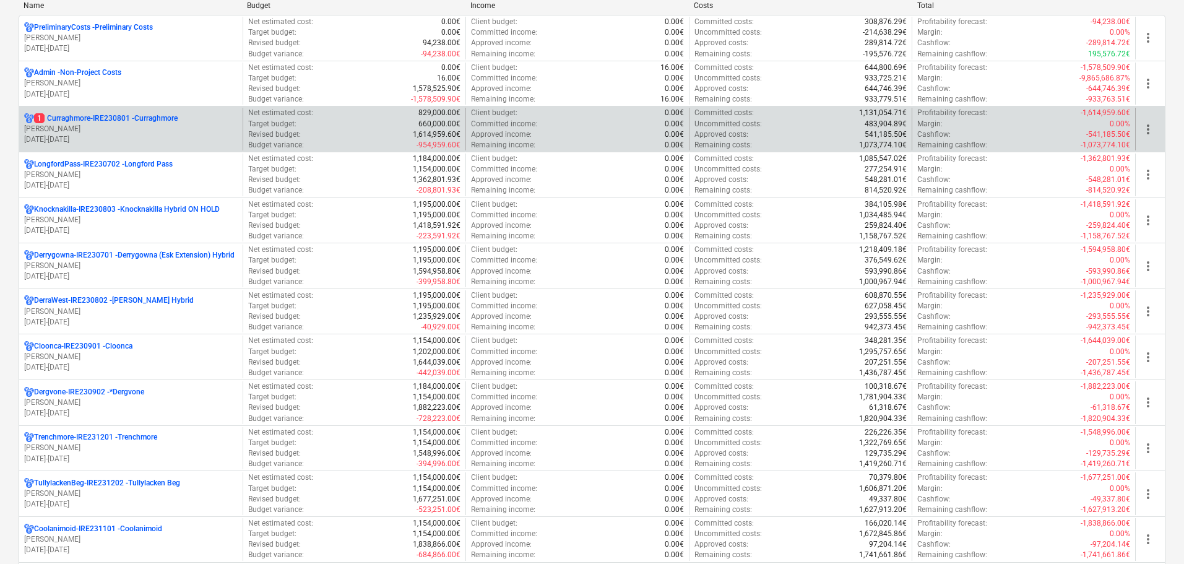
click at [93, 111] on div "1 Curraghmore-IRE230801 - Curraghmore [PERSON_NAME] [DATE] - [DATE]" at bounding box center [130, 129] width 223 height 43
click at [149, 127] on p "[PERSON_NAME]" at bounding box center [131, 129] width 214 height 11
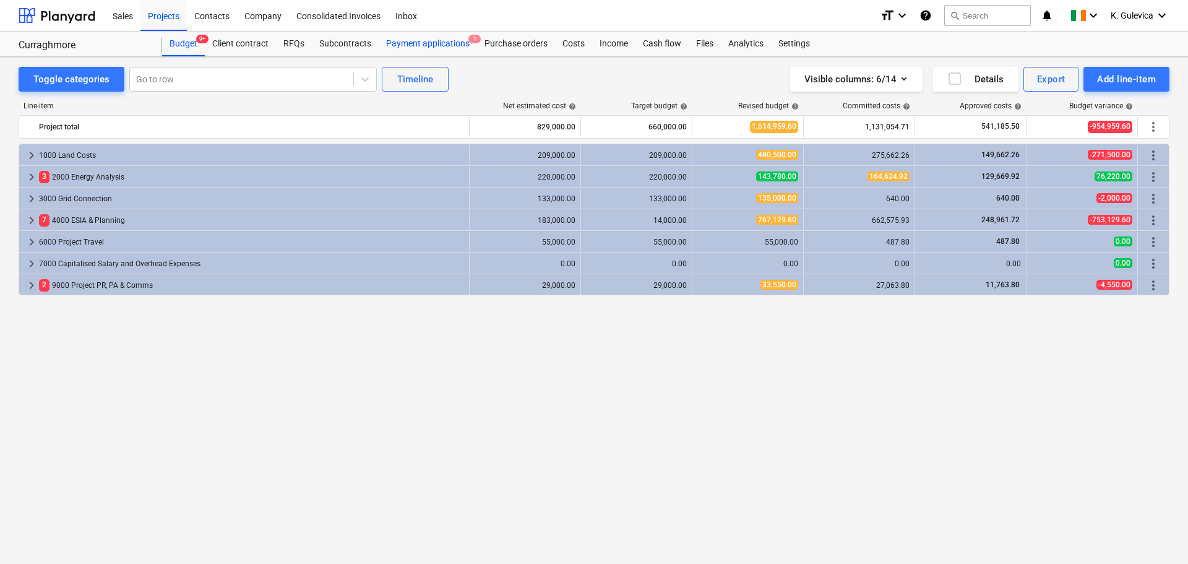
click at [430, 46] on div "Payment applications 1" at bounding box center [428, 44] width 98 height 25
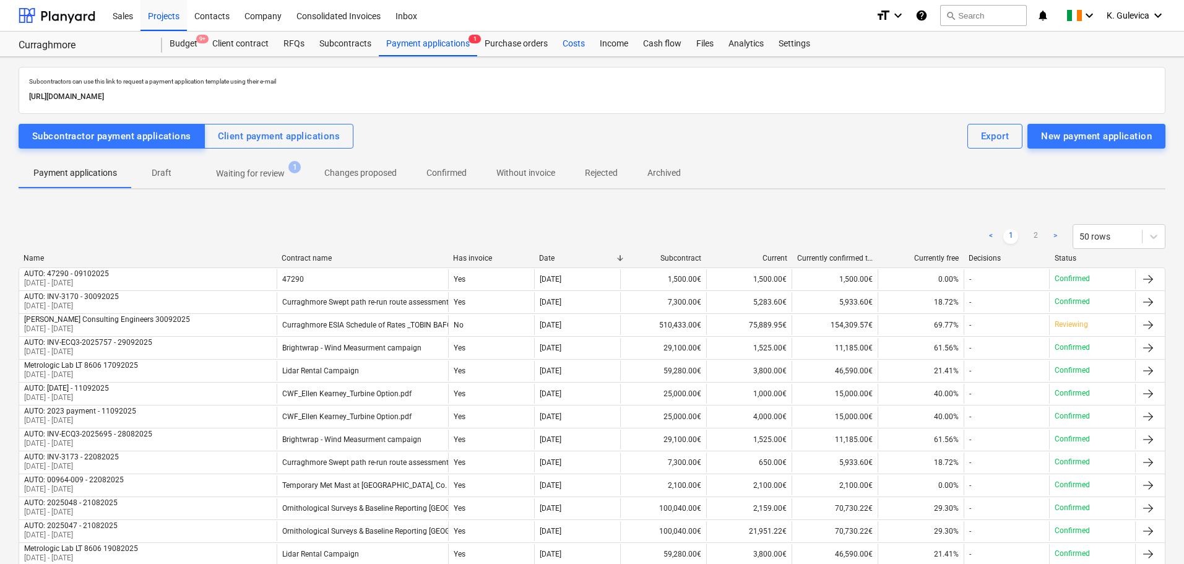
click at [564, 43] on div "Costs" at bounding box center [573, 44] width 37 height 25
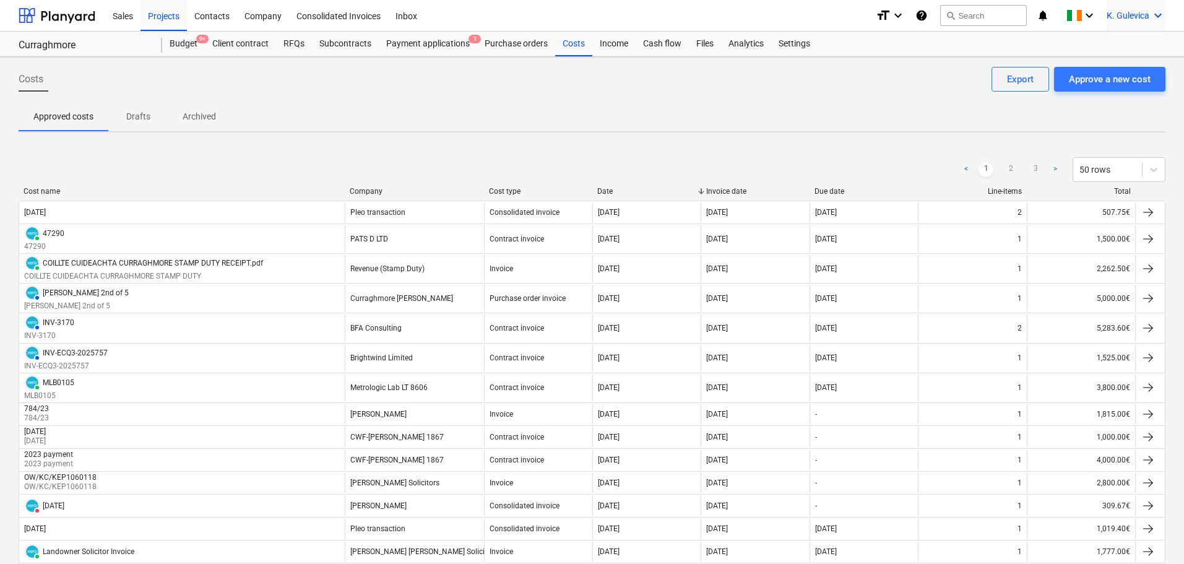
click at [1134, 11] on span "K. Gulevica" at bounding box center [1128, 16] width 43 height 10
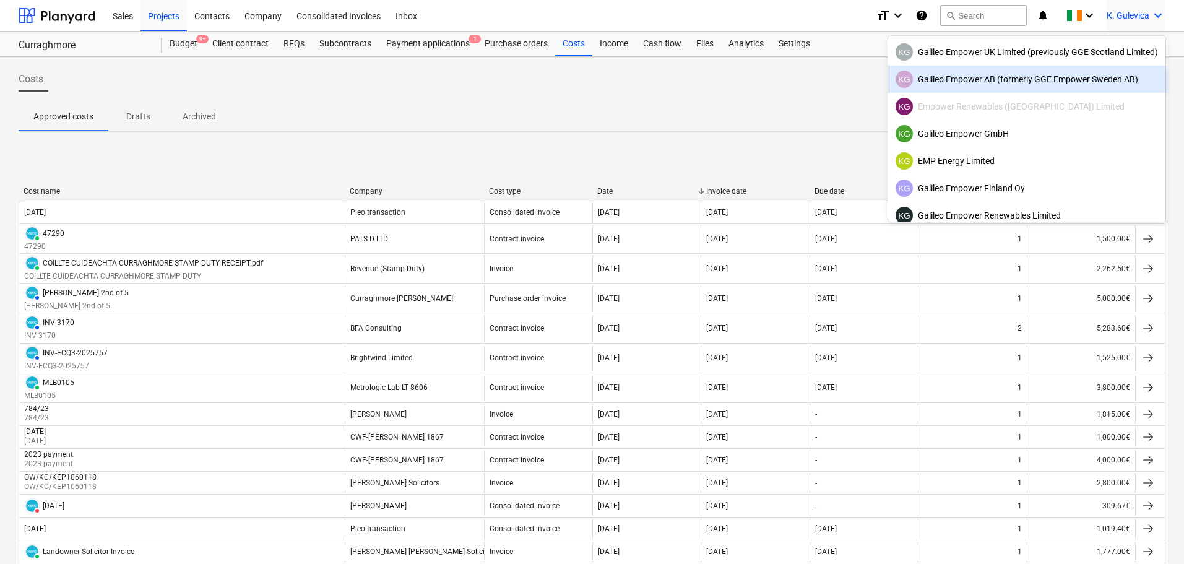
click at [1036, 74] on div "KG Galileo Empower AB (formerly GGE Empower Sweden AB)" at bounding box center [1027, 79] width 262 height 17
